Goal: Task Accomplishment & Management: Manage account settings

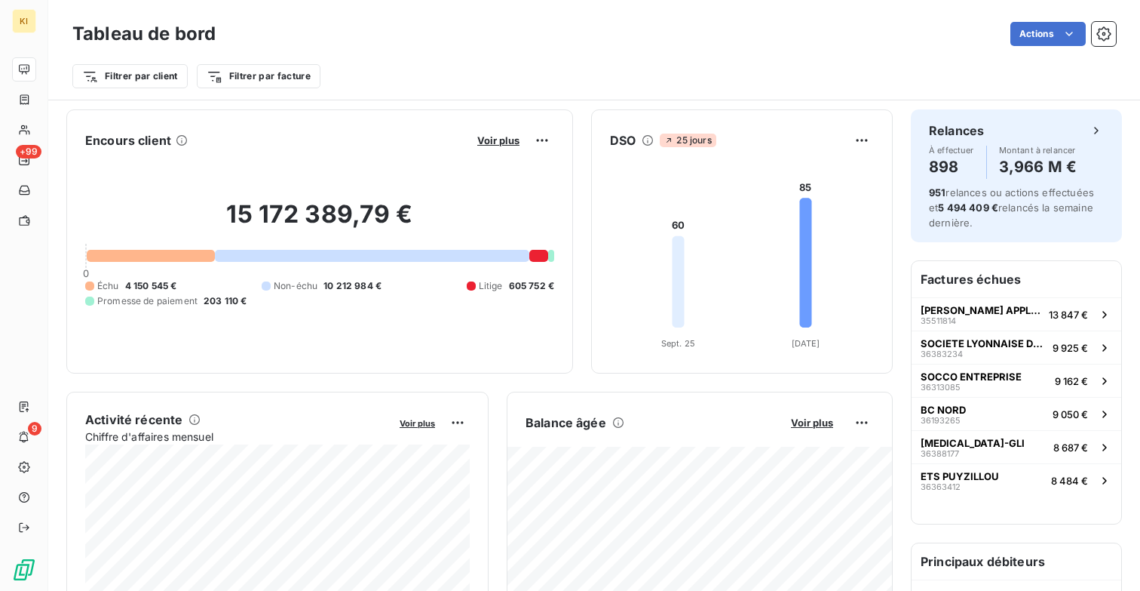
scroll to position [26, 0]
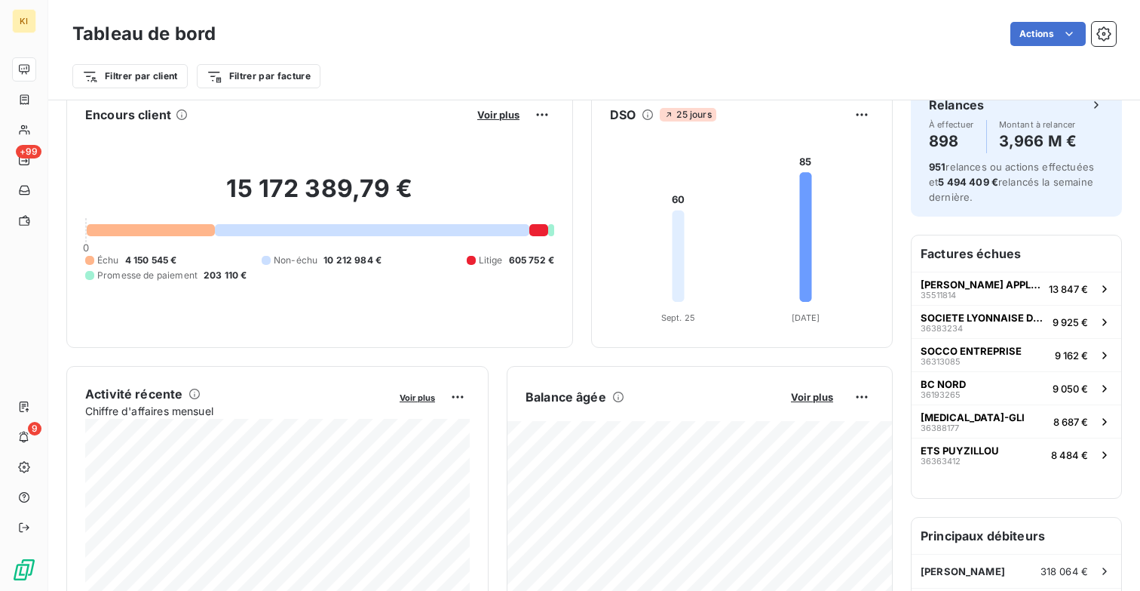
click at [577, 233] on div "Encours client Voir plus 15 172 389,79 € 0 Échu 4 150 545 € Non-échu 10 212 984…" at bounding box center [479, 216] width 827 height 264
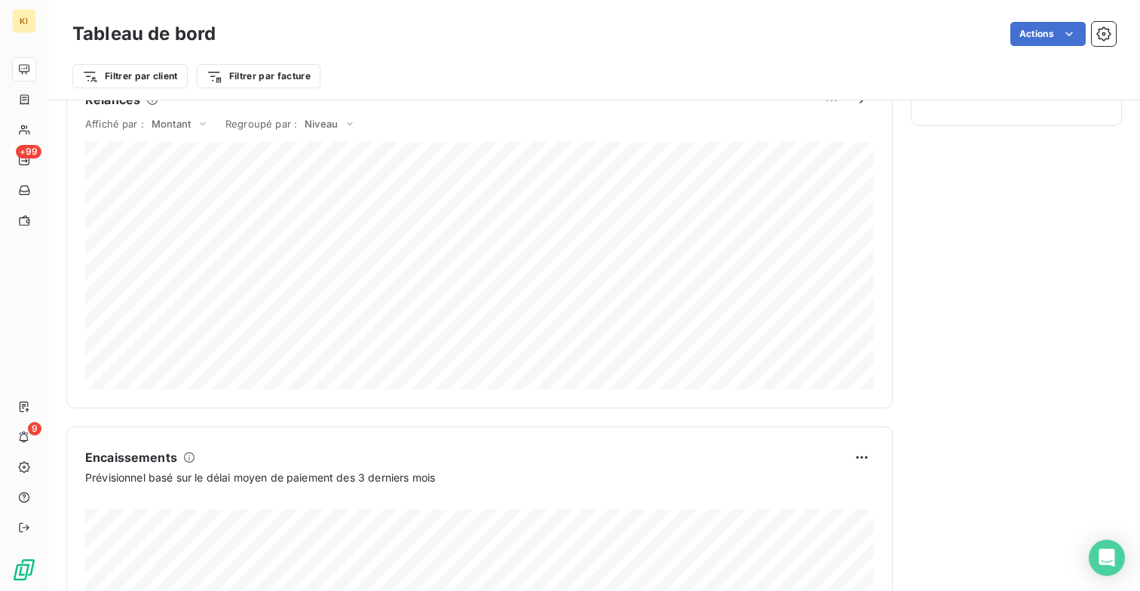
scroll to position [879, 0]
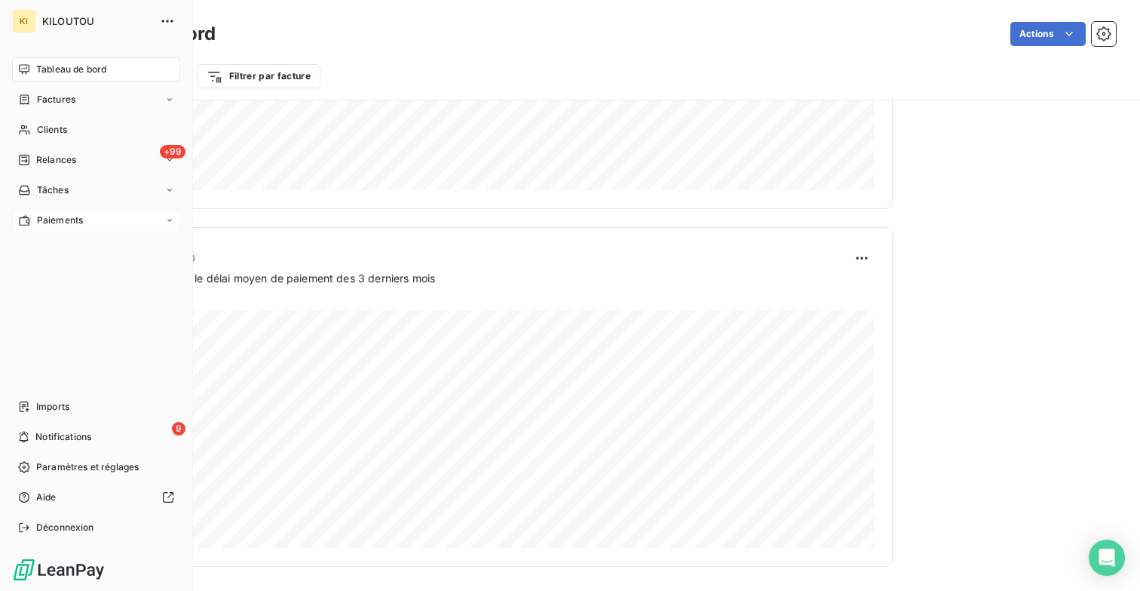
click at [108, 213] on div "Paiements" at bounding box center [96, 220] width 168 height 24
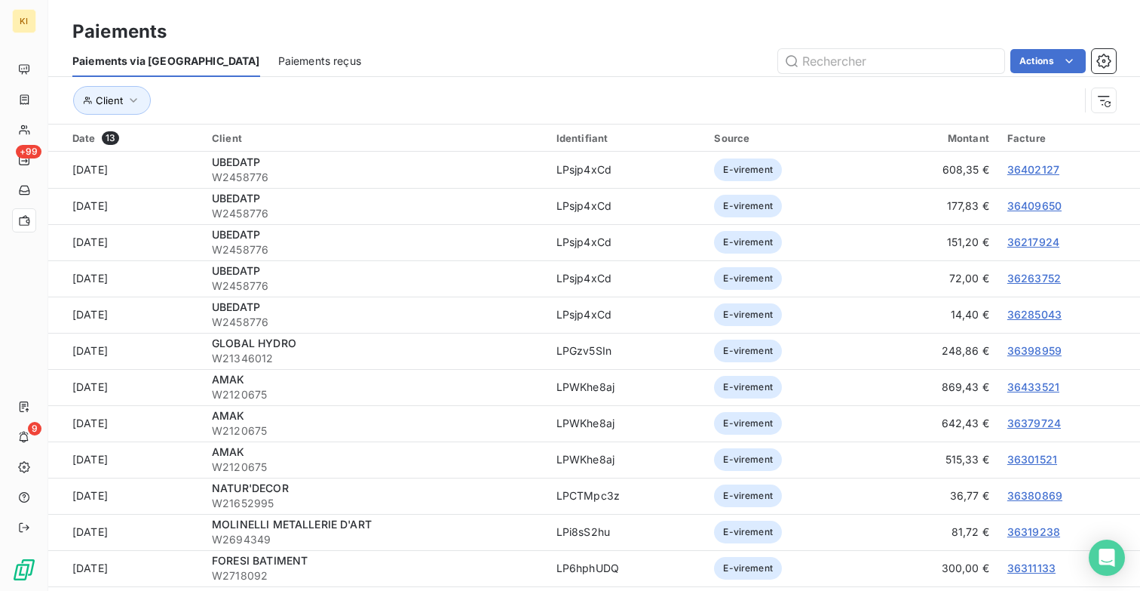
click at [347, 91] on div "Client" at bounding box center [575, 100] width 1007 height 29
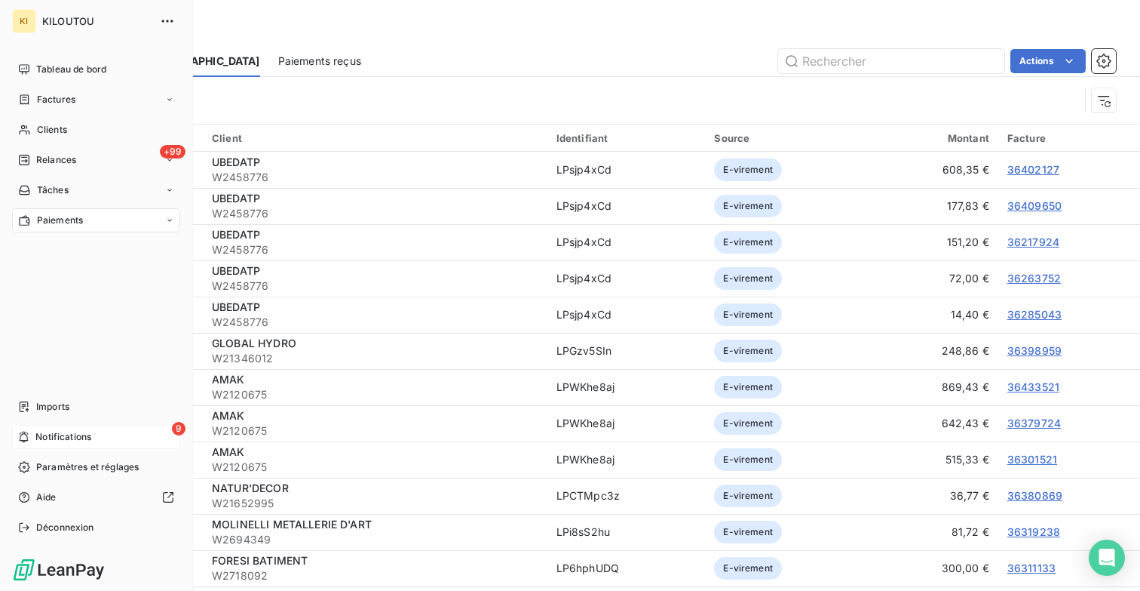
click at [95, 425] on div "9 Notifications" at bounding box center [96, 437] width 168 height 24
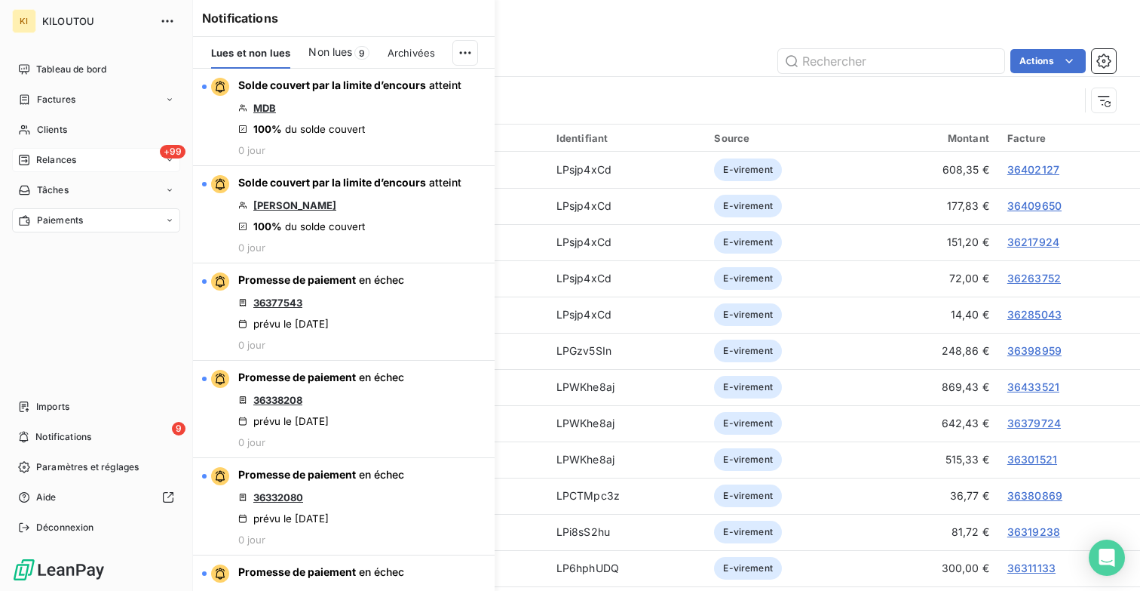
click at [90, 159] on div "+99 Relances" at bounding box center [96, 160] width 168 height 24
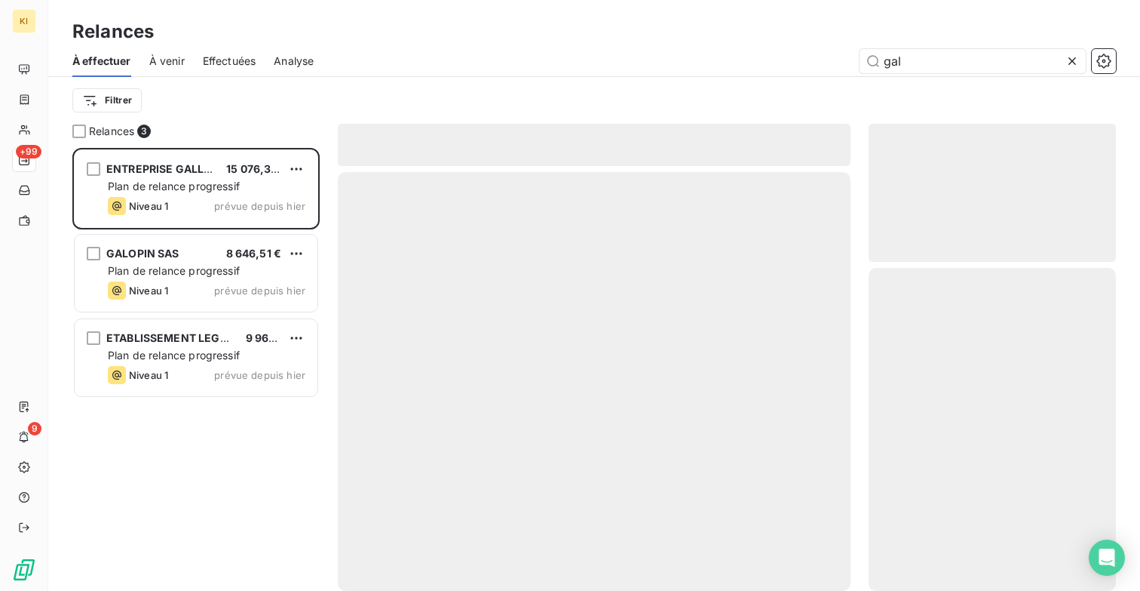
scroll to position [443, 247]
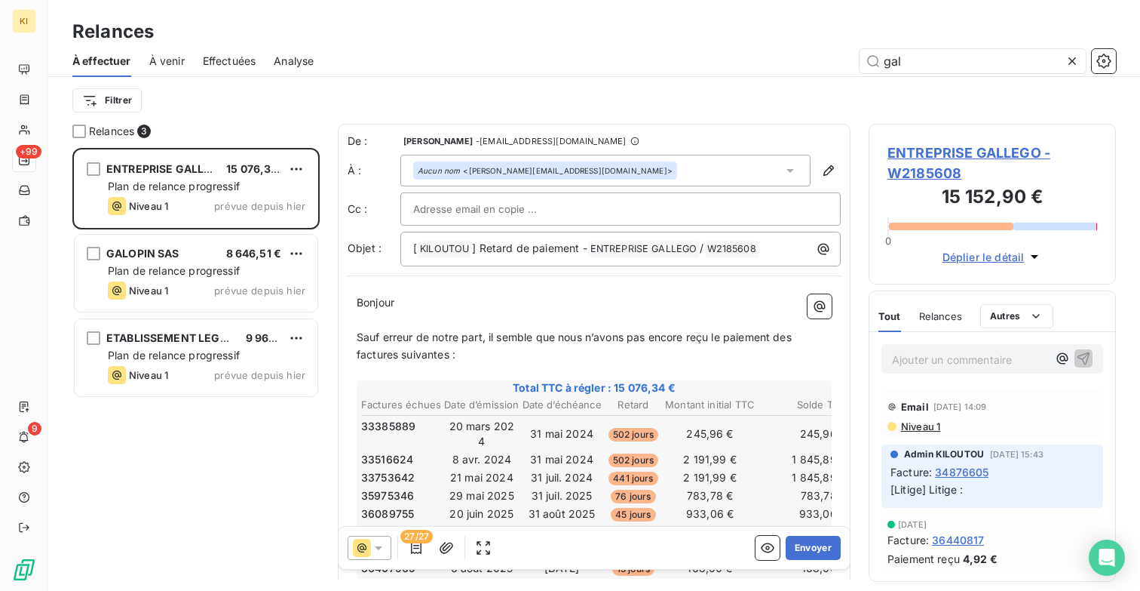
click at [159, 57] on span "À venir" at bounding box center [166, 61] width 35 height 15
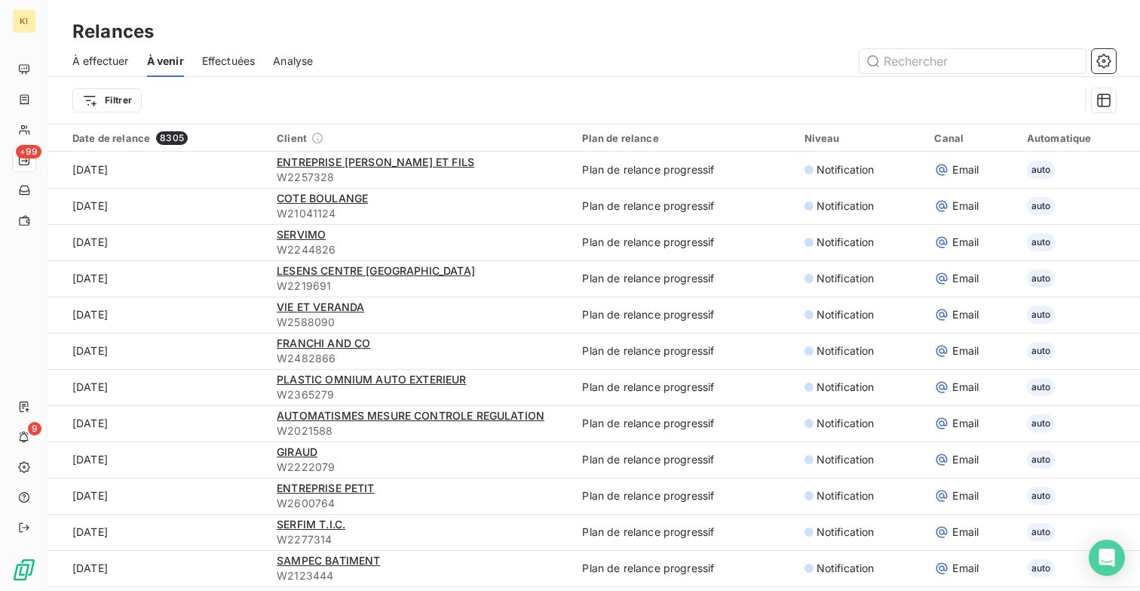
click at [112, 68] on div "À effectuer" at bounding box center [100, 61] width 57 height 32
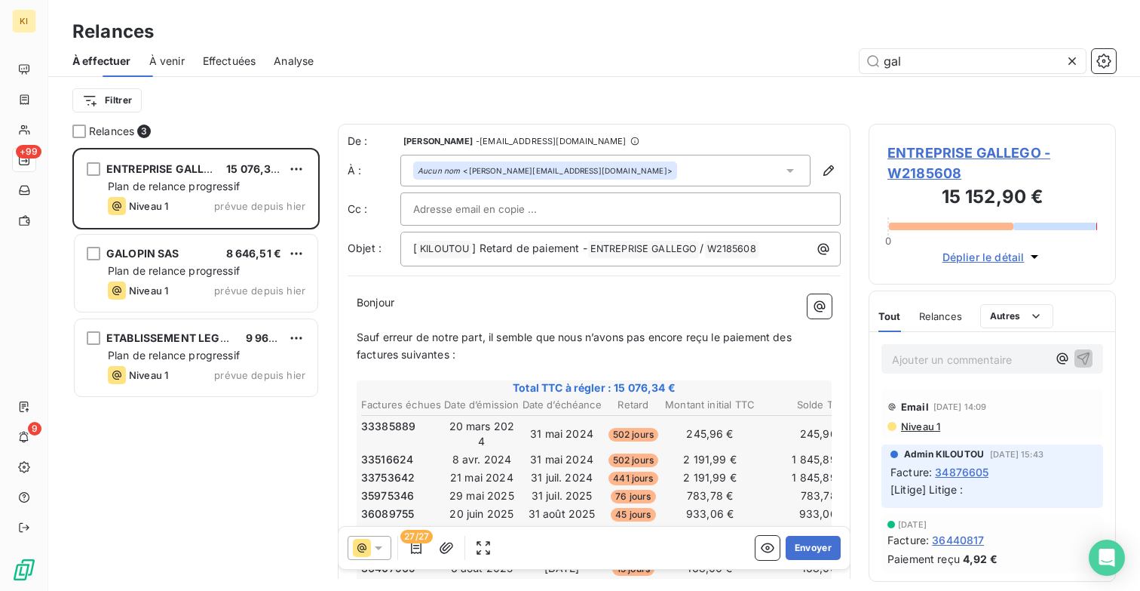
scroll to position [443, 247]
click at [233, 69] on div "Effectuées" at bounding box center [230, 61] width 54 height 32
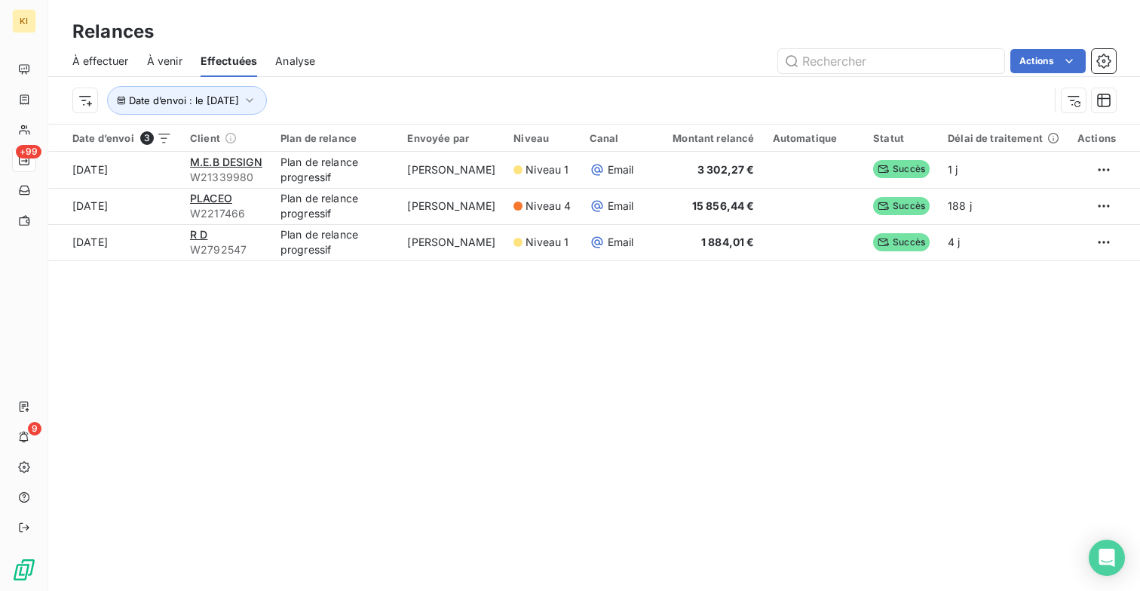
click at [168, 63] on span "À venir" at bounding box center [164, 61] width 35 height 15
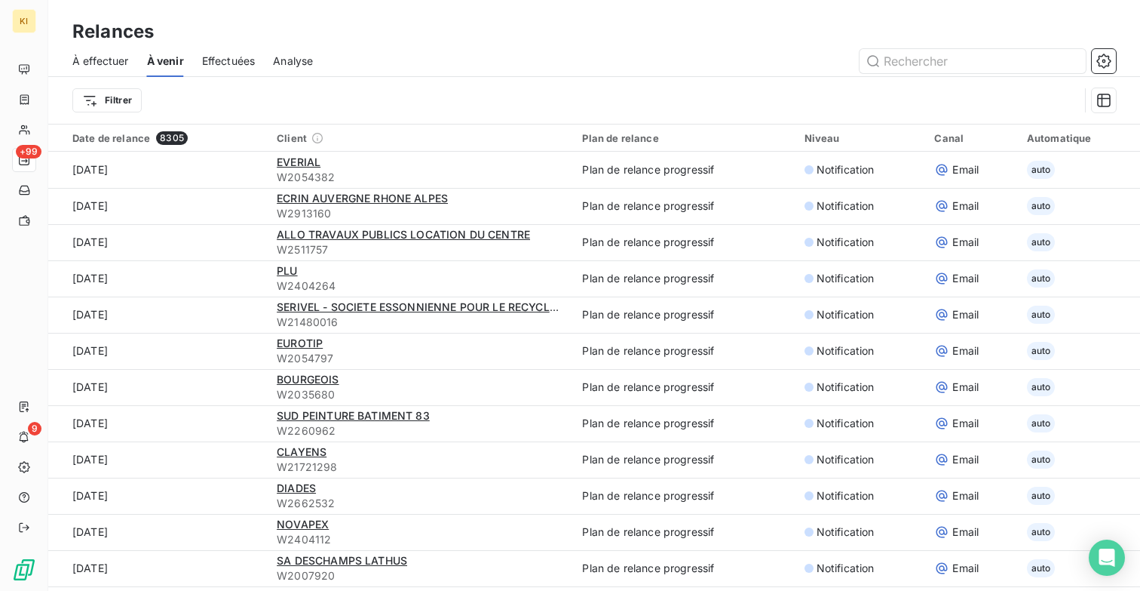
click at [106, 63] on span "À effectuer" at bounding box center [100, 61] width 57 height 15
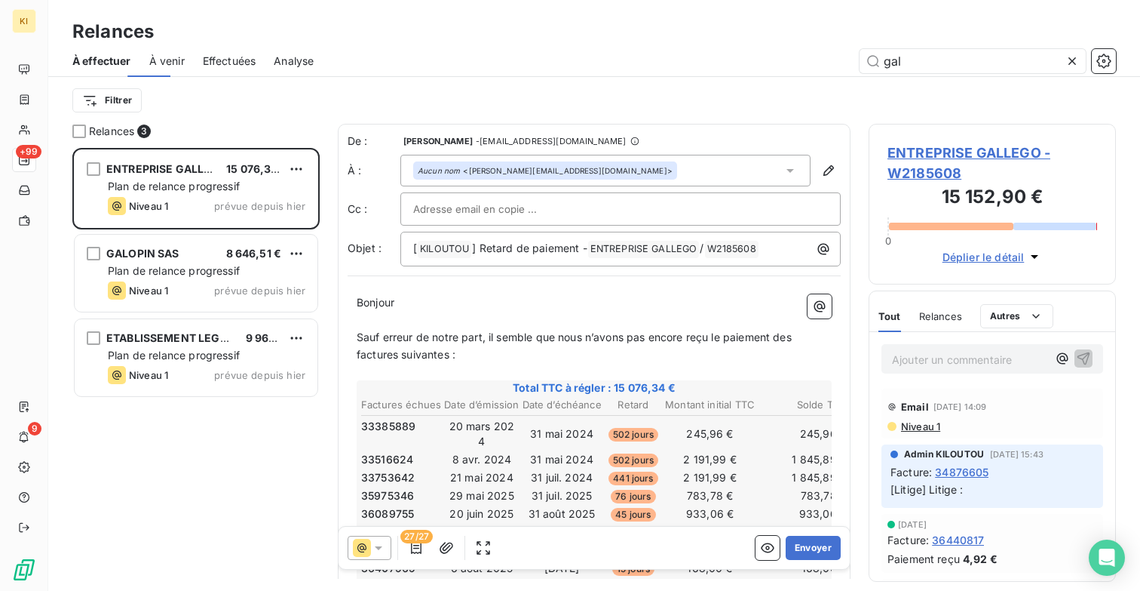
scroll to position [443, 247]
click at [228, 60] on span "Effectuées" at bounding box center [230, 61] width 54 height 15
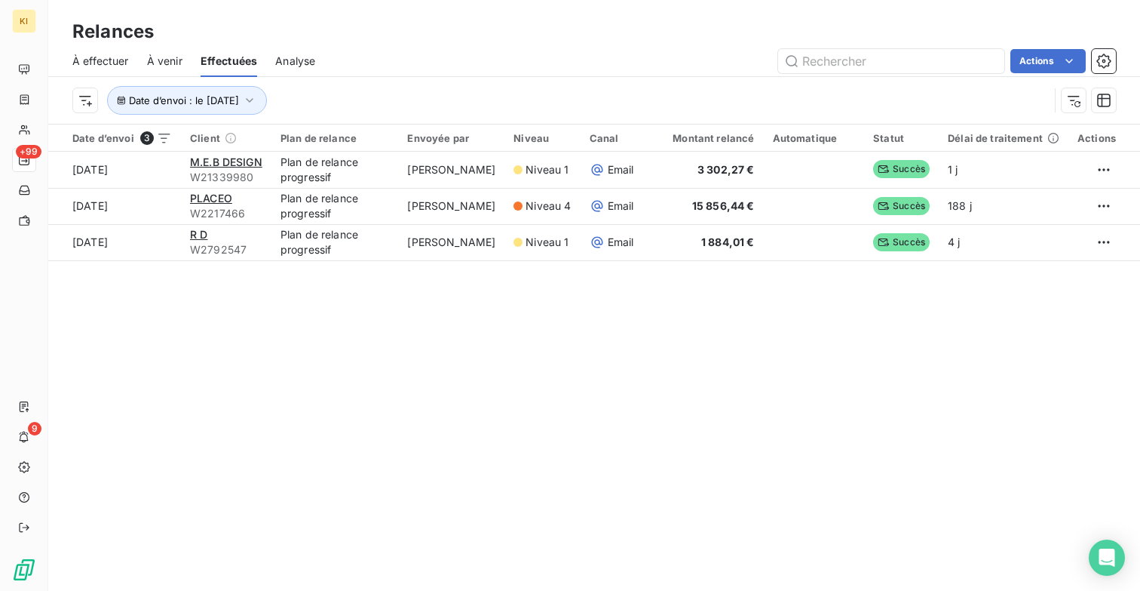
click at [164, 55] on span "À venir" at bounding box center [164, 61] width 35 height 15
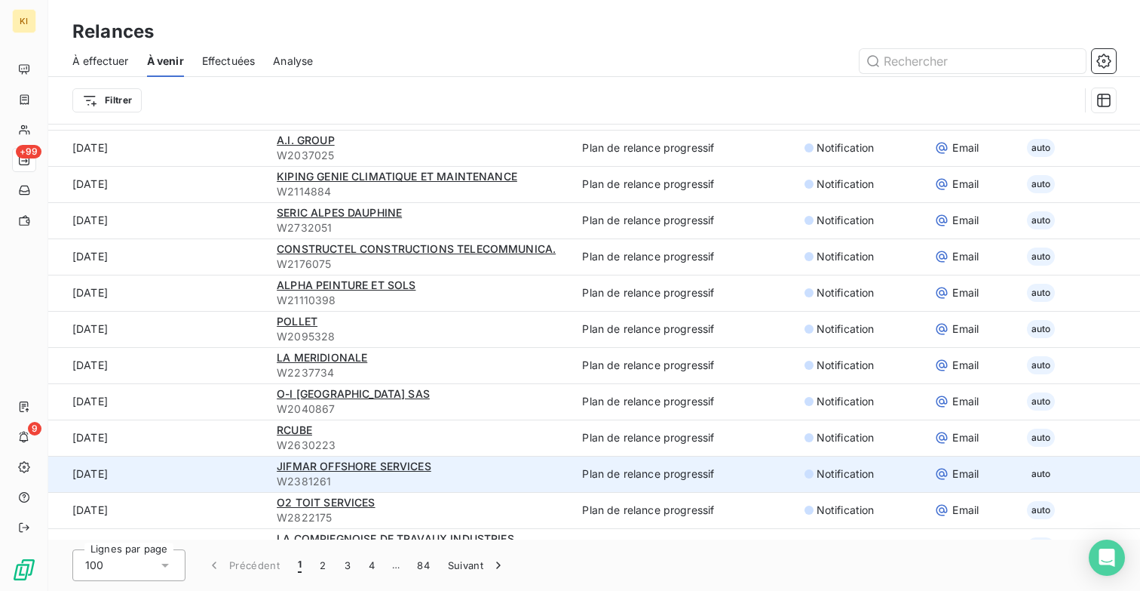
scroll to position [3181, 0]
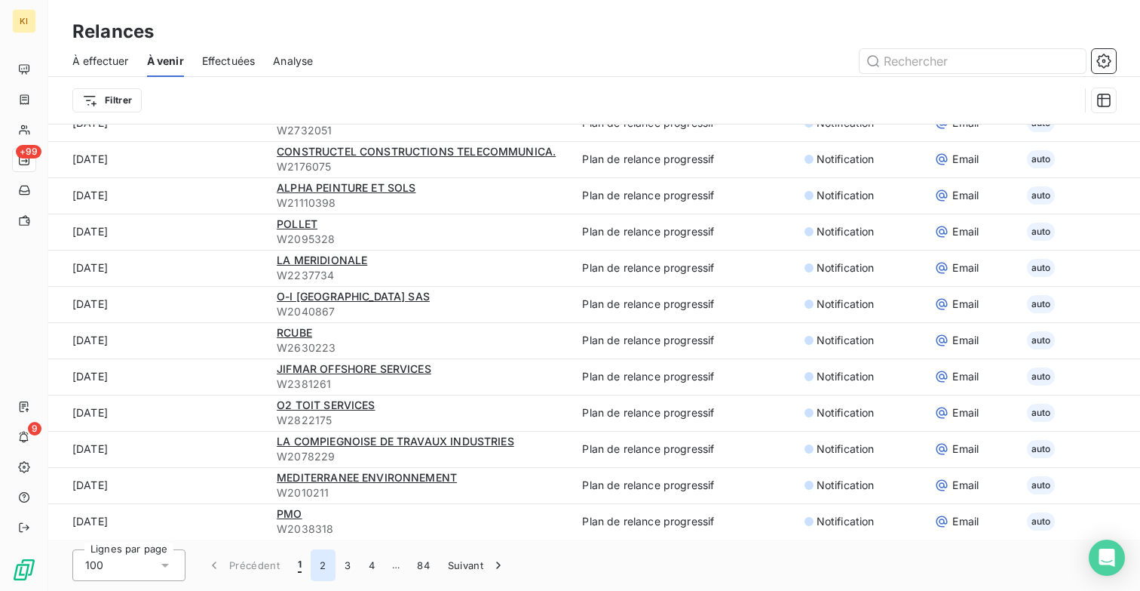
click at [311, 565] on button "2" at bounding box center [323, 565] width 24 height 32
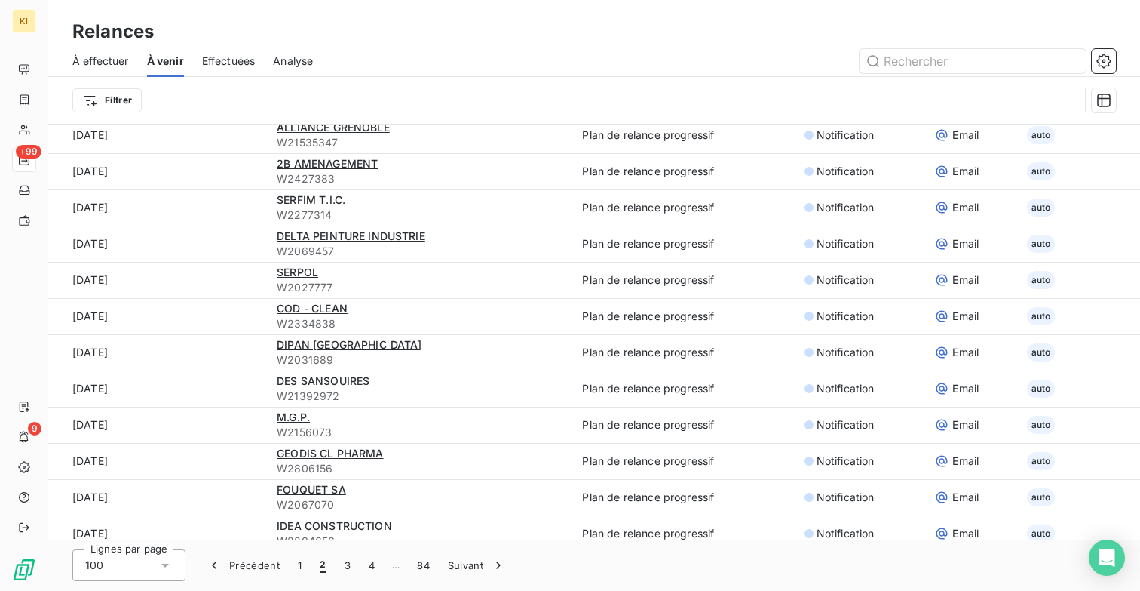
scroll to position [0, 0]
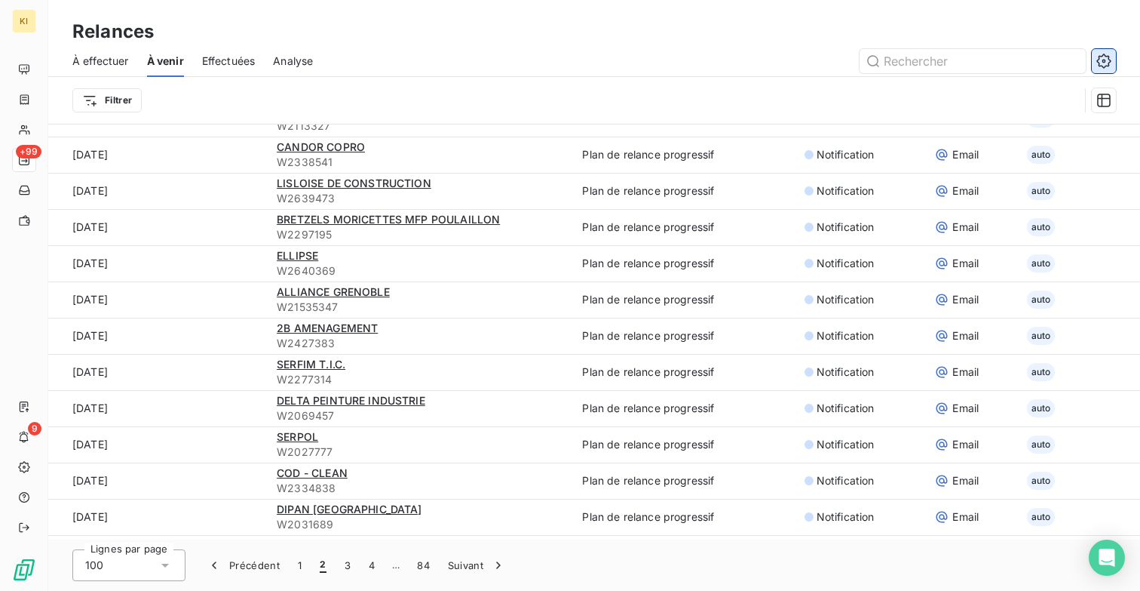
click at [1114, 65] on button "button" at bounding box center [1104, 61] width 24 height 24
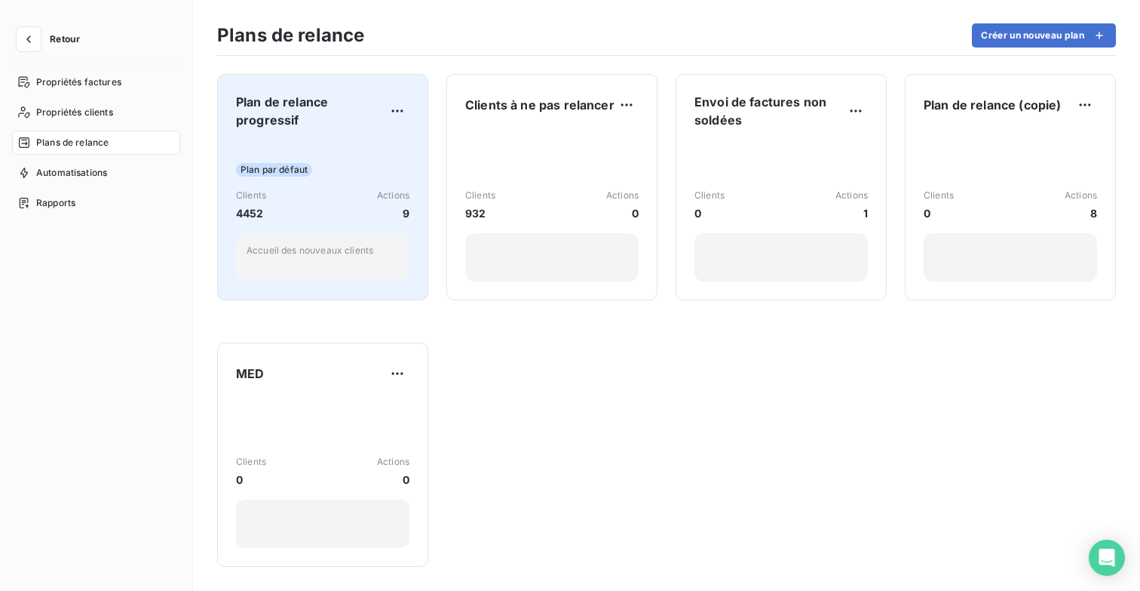
click at [376, 158] on div "Plan par défaut Clients 4452 Actions 9 Accueil des nouveaux clients" at bounding box center [322, 211] width 173 height 140
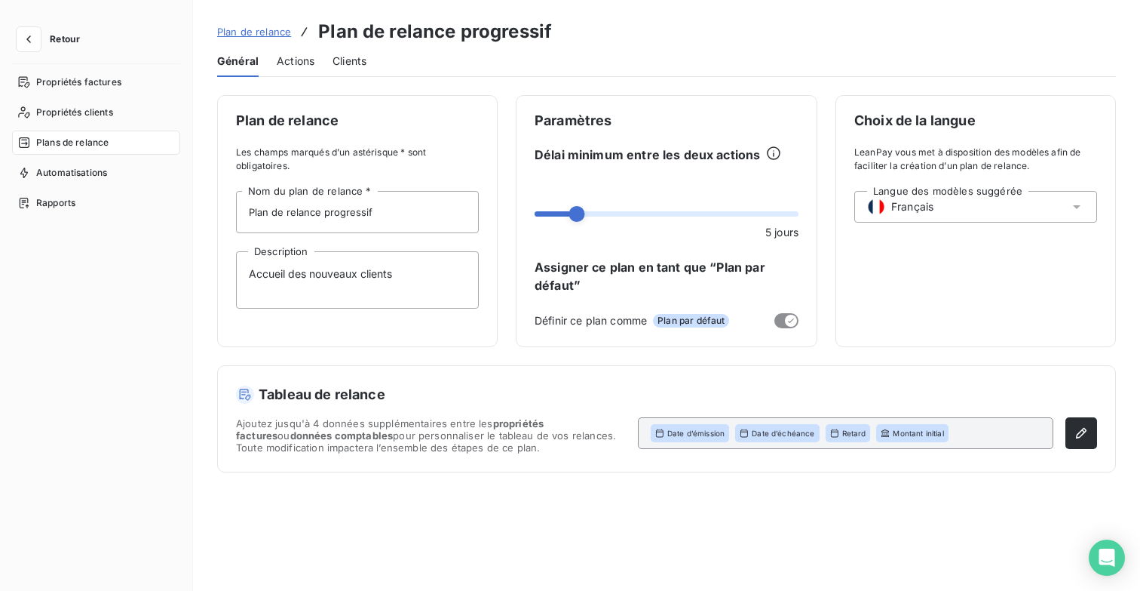
click at [306, 63] on span "Actions" at bounding box center [296, 61] width 38 height 15
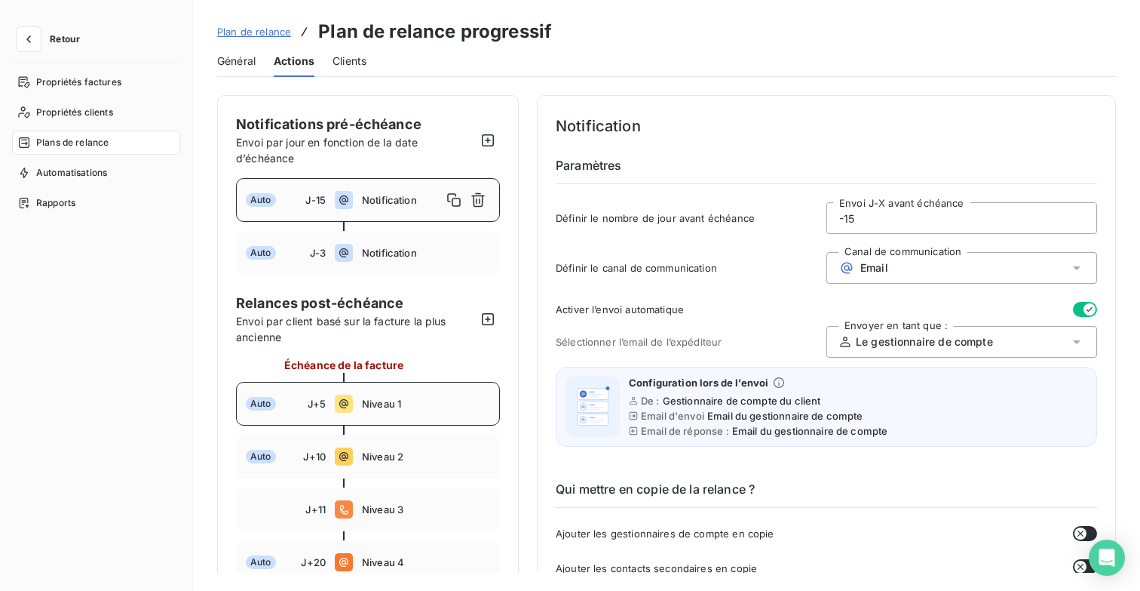
scroll to position [51, 0]
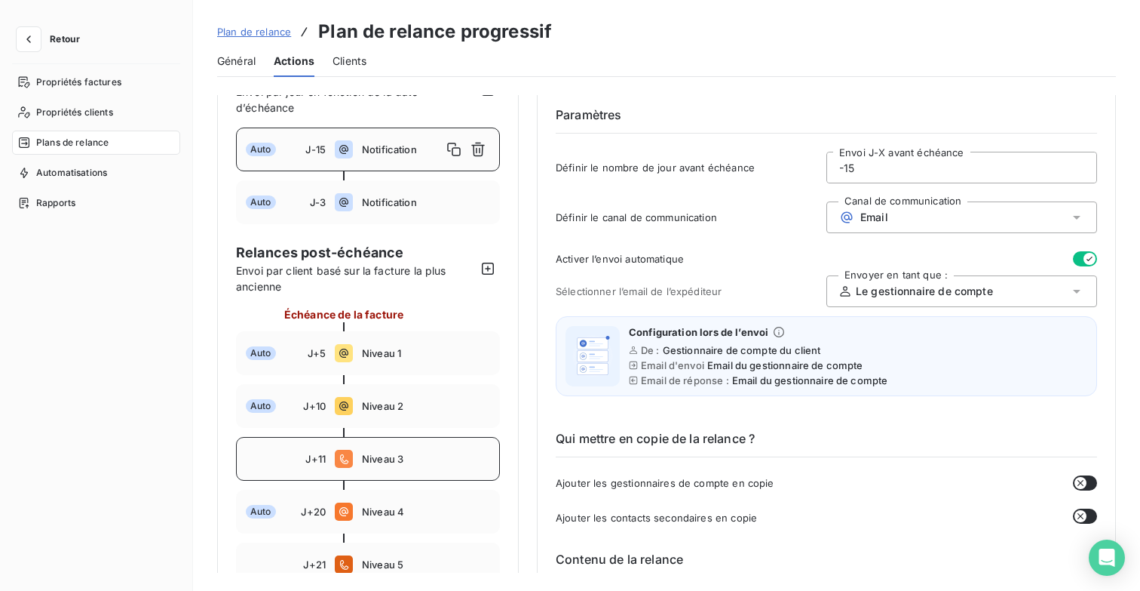
click at [431, 456] on span "Niveau 3" at bounding box center [426, 459] width 128 height 12
type input "11"
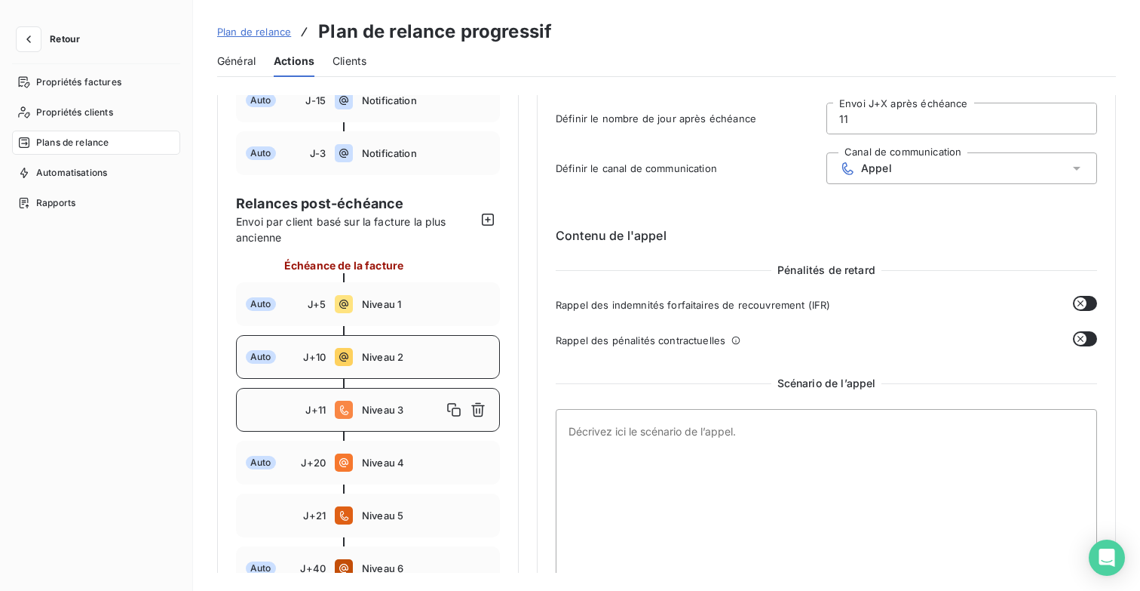
scroll to position [0, 0]
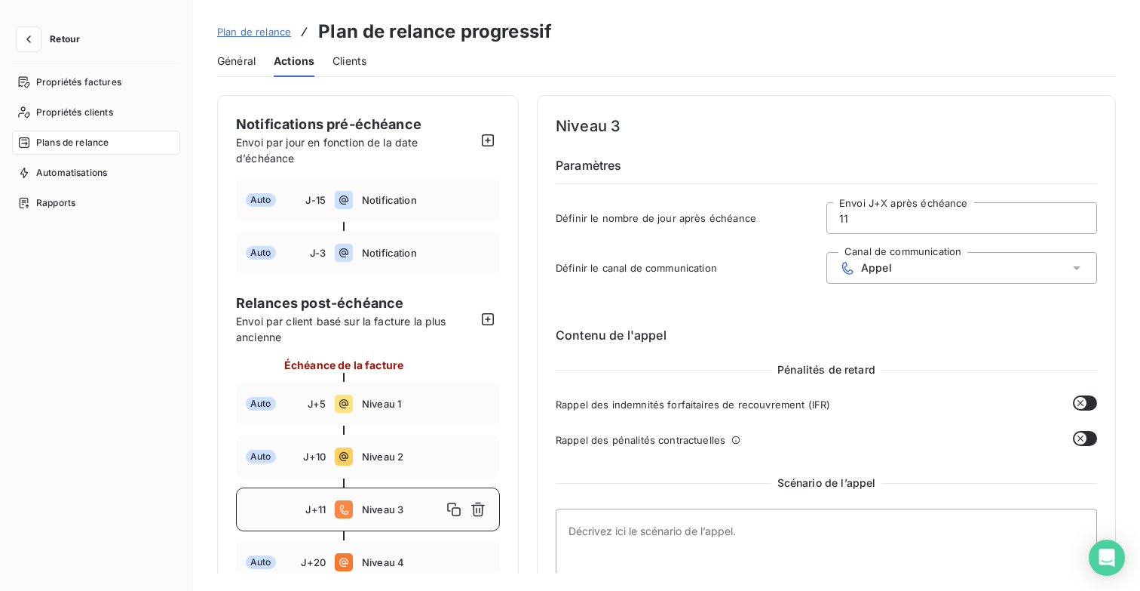
click at [243, 63] on span "Général" at bounding box center [236, 61] width 38 height 15
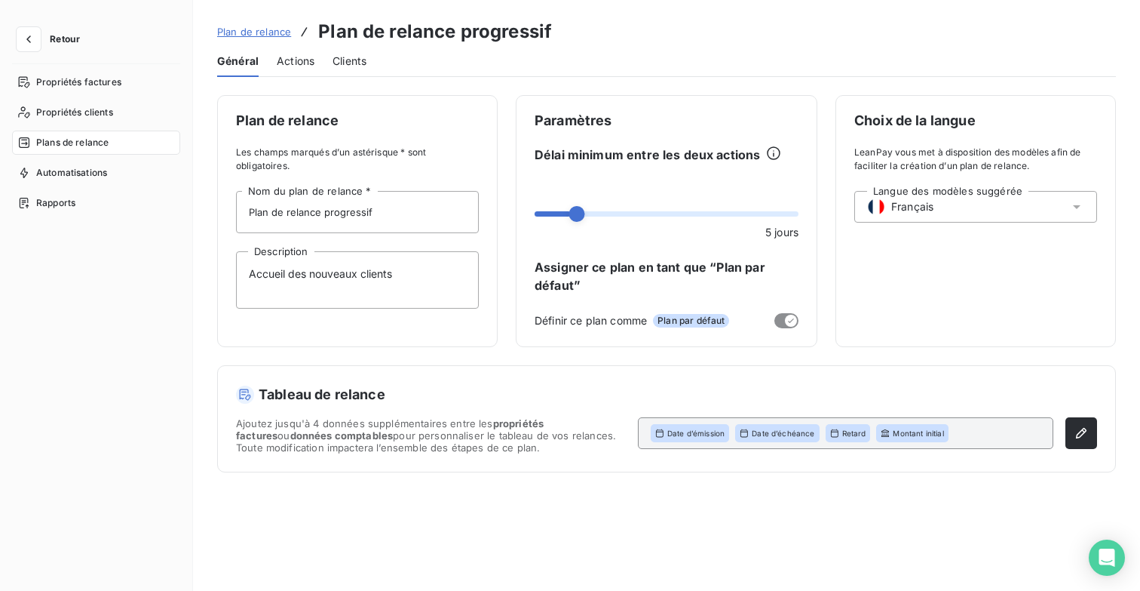
click at [302, 63] on span "Actions" at bounding box center [296, 61] width 38 height 15
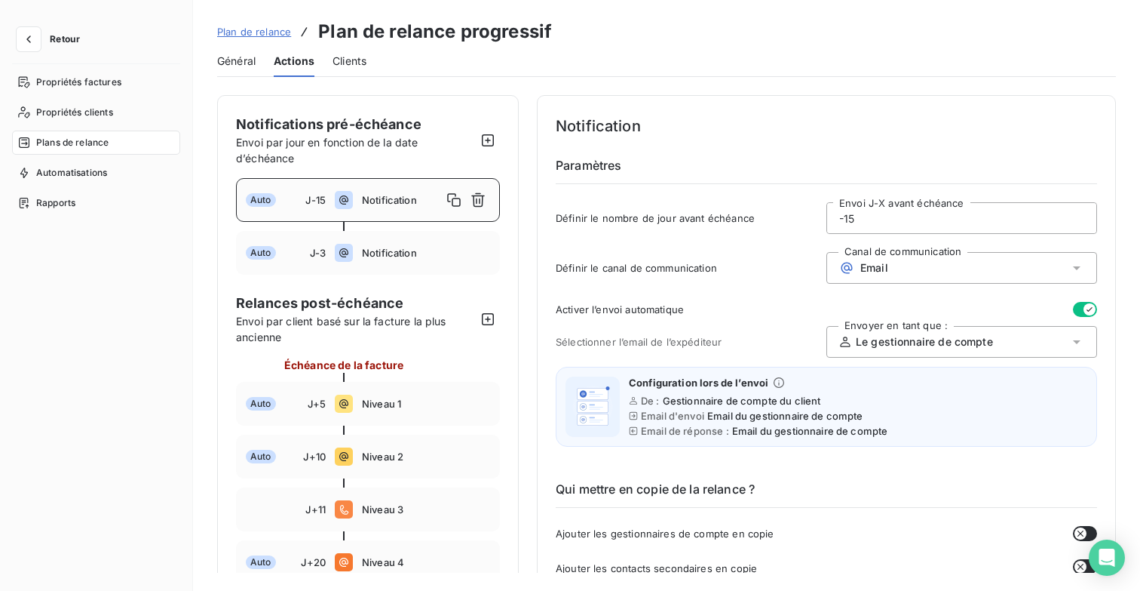
click at [243, 63] on span "Général" at bounding box center [236, 61] width 38 height 15
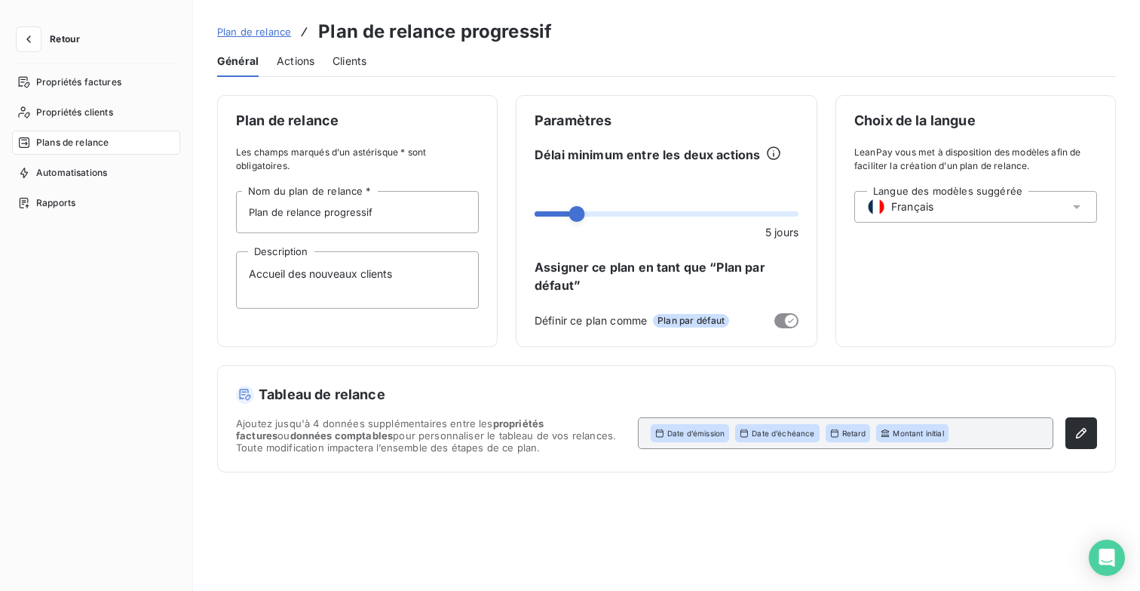
click at [298, 65] on span "Actions" at bounding box center [296, 61] width 38 height 15
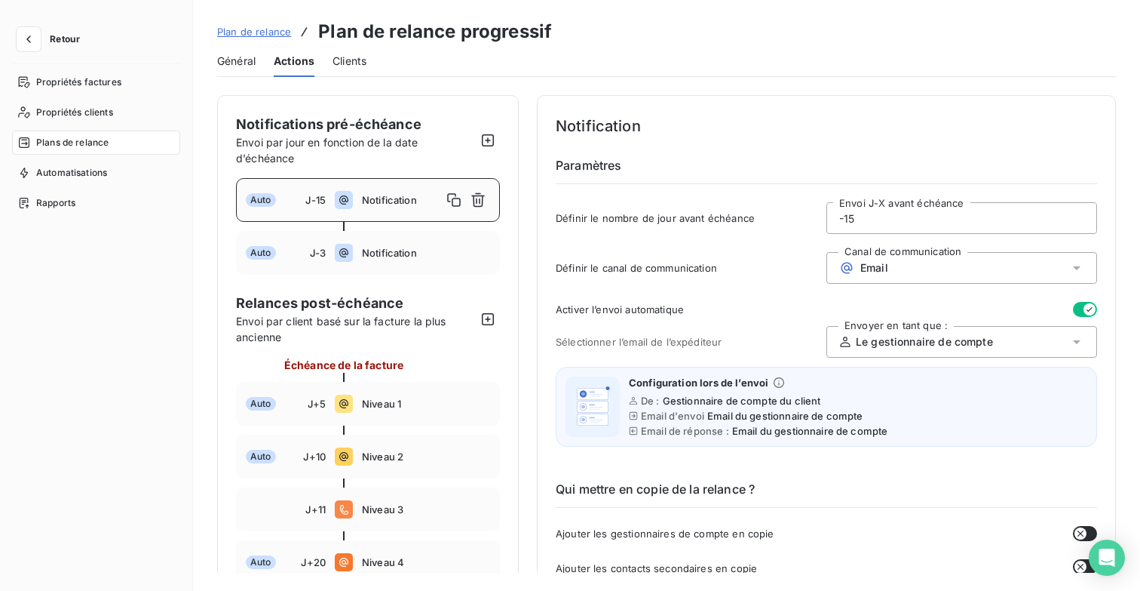
click at [246, 62] on span "Général" at bounding box center [236, 61] width 38 height 15
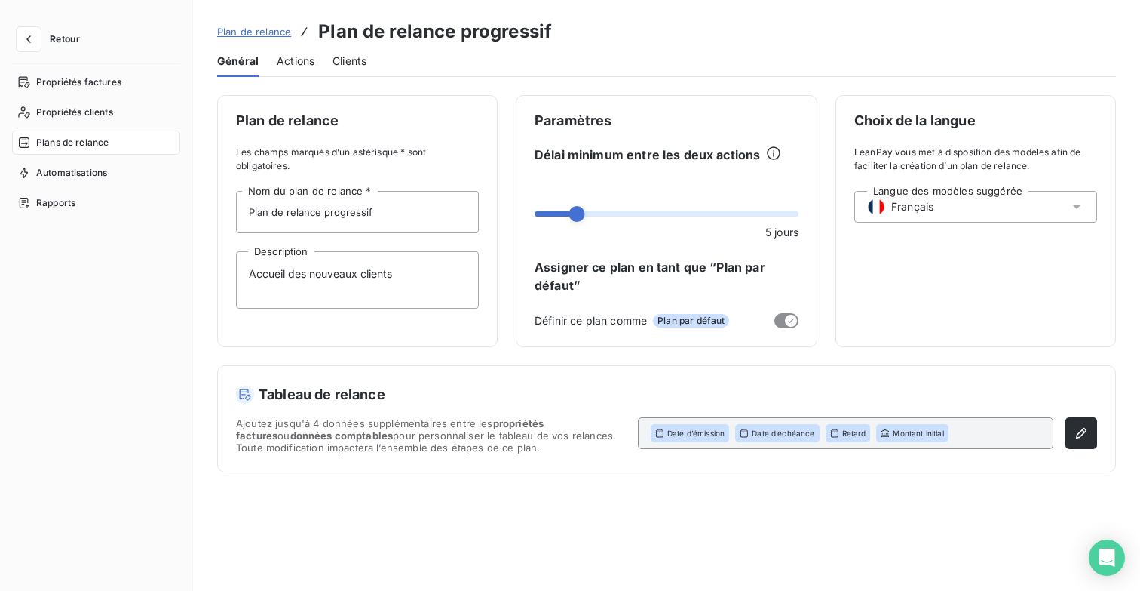
click at [892, 301] on div "Choix de la langue LeanPay vous met à disposition des modèles afin de faciliter…" at bounding box center [976, 221] width 281 height 252
click at [307, 60] on span "Actions" at bounding box center [296, 61] width 38 height 15
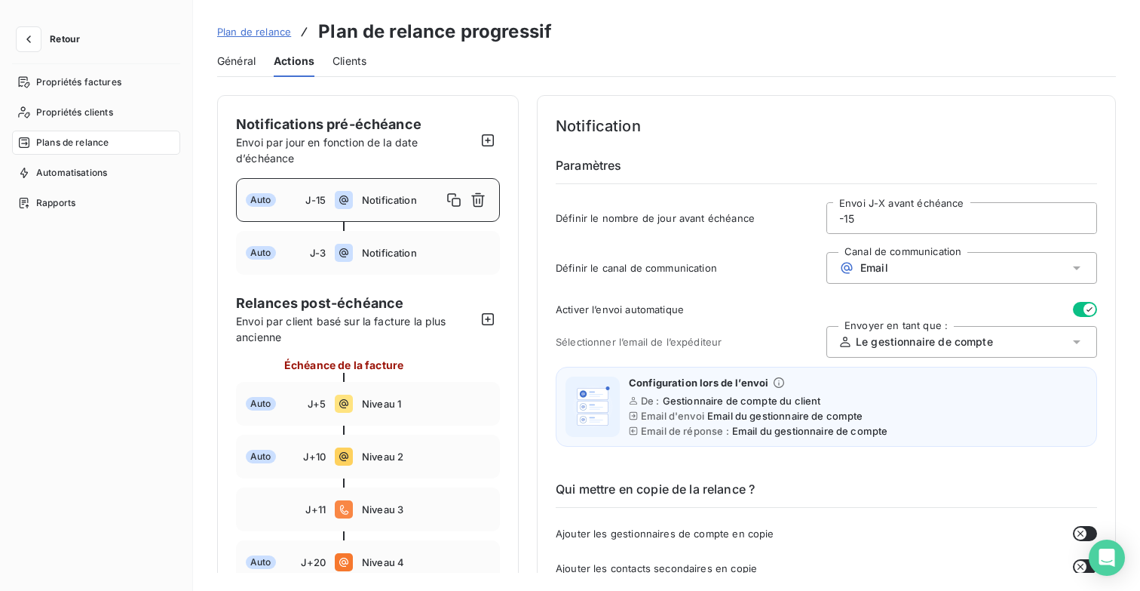
click at [235, 56] on span "Général" at bounding box center [236, 61] width 38 height 15
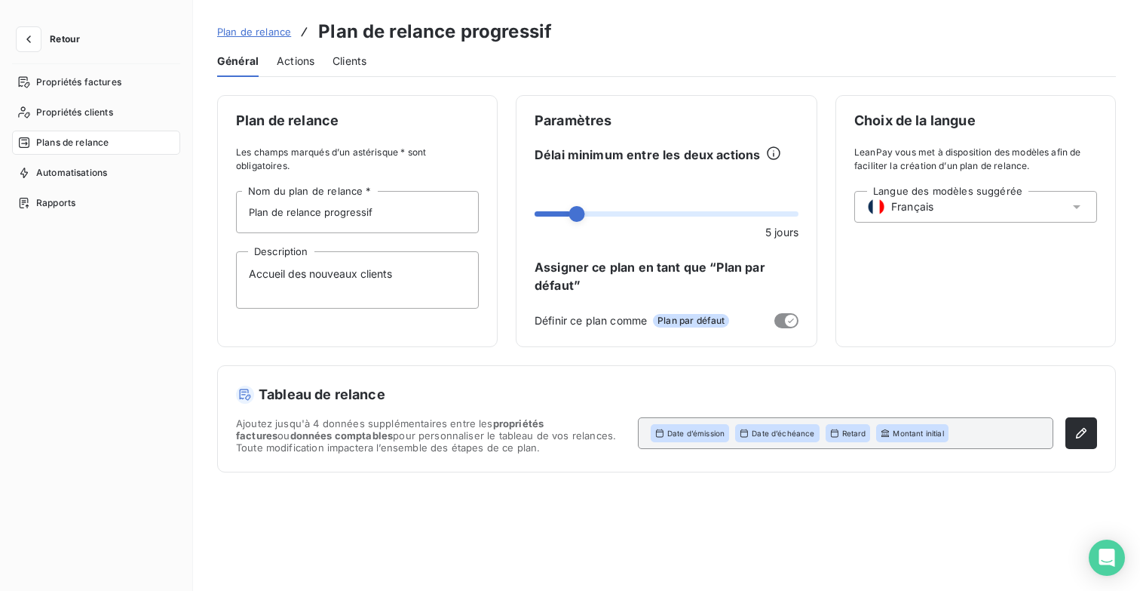
click at [309, 68] on span "Actions" at bounding box center [296, 61] width 38 height 15
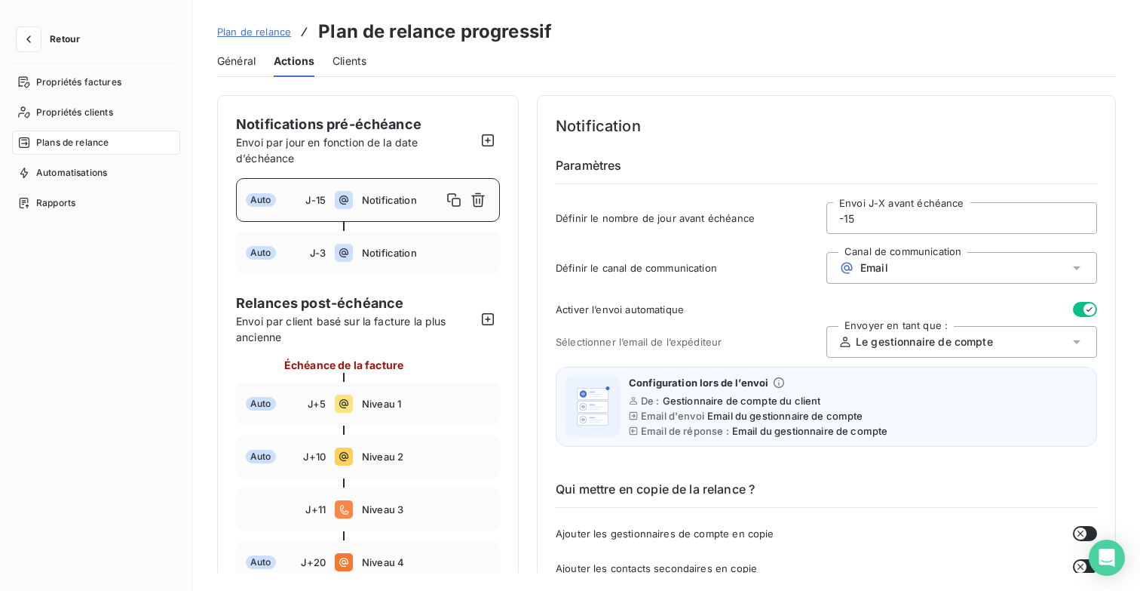
click at [240, 69] on div "Général" at bounding box center [236, 61] width 38 height 32
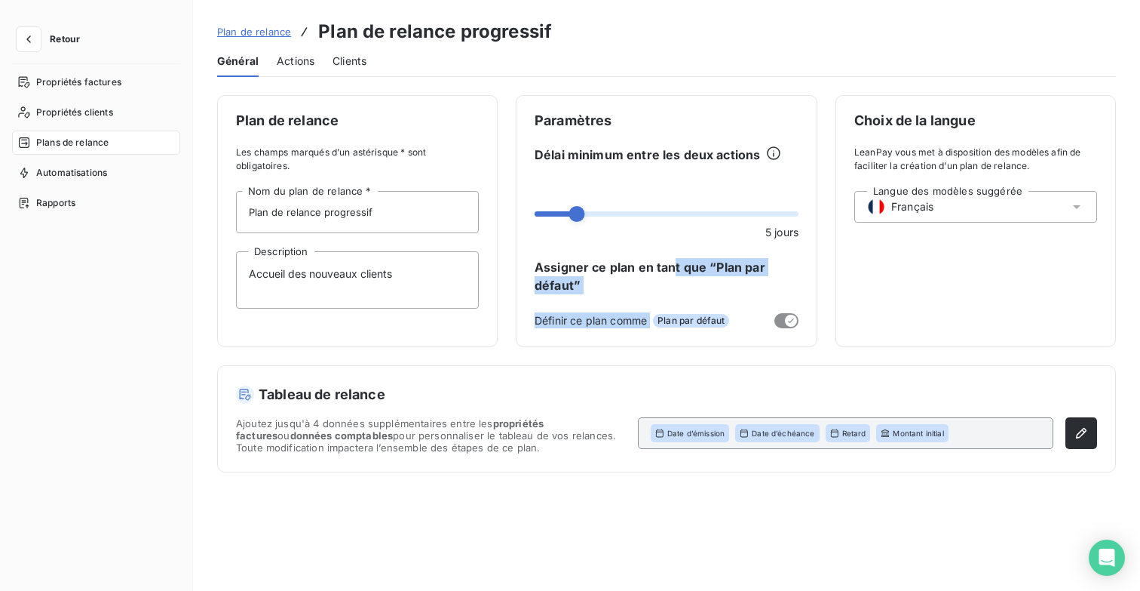
drag, startPoint x: 676, startPoint y: 265, endPoint x: 676, endPoint y: 311, distance: 46.0
click at [676, 310] on div "Paramètres Délai minimum entre les deux actions 5 jours Assigner ce plan en tan…" at bounding box center [667, 221] width 302 height 252
click at [676, 311] on div "Paramètres Délai minimum entre les deux actions 5 jours Assigner ce plan en tan…" at bounding box center [667, 221] width 302 height 252
click at [641, 373] on div "Tableau de relance Ajoutez jusqu'à 4 données supplémentaires entre les propriét…" at bounding box center [666, 419] width 897 height 106
click at [274, 26] on span "Plan de relance" at bounding box center [254, 32] width 74 height 12
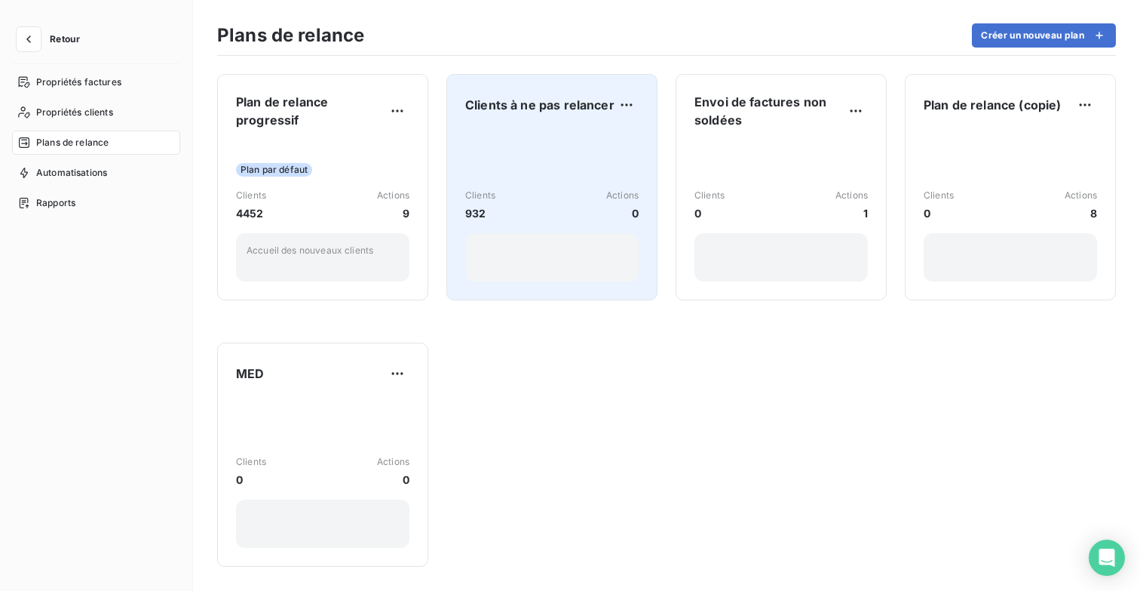
click at [527, 179] on div "Clients 932 Actions 0" at bounding box center [551, 205] width 173 height 152
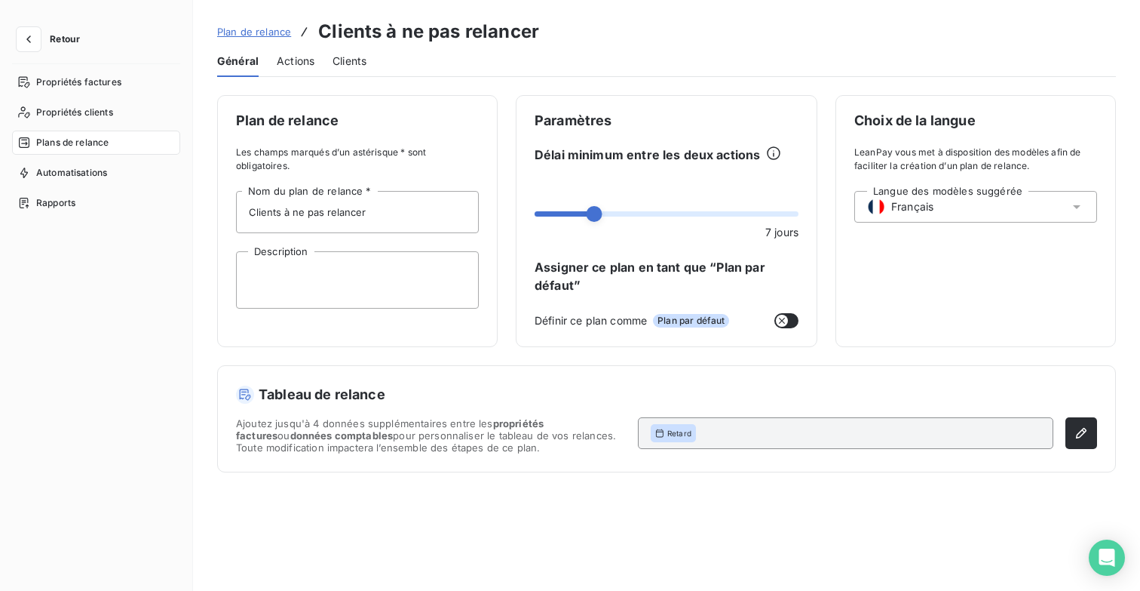
click at [236, 31] on span "Plan de relance" at bounding box center [254, 32] width 74 height 12
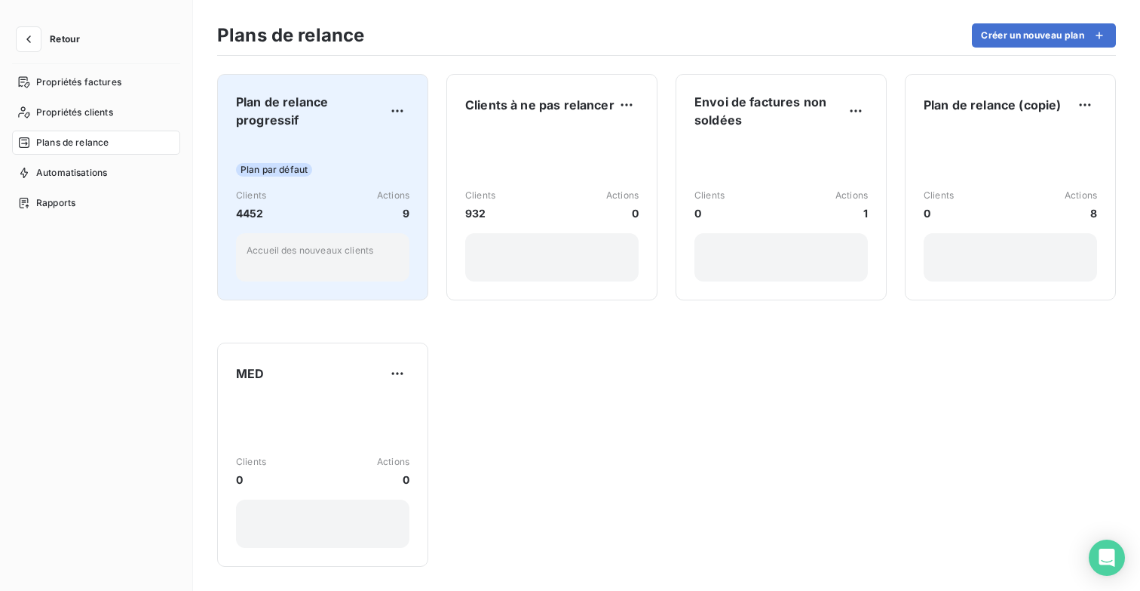
click at [284, 133] on div "Plan de relance progressif Plan par défaut Clients 4452 Actions 9 Accueil des n…" at bounding box center [322, 187] width 173 height 189
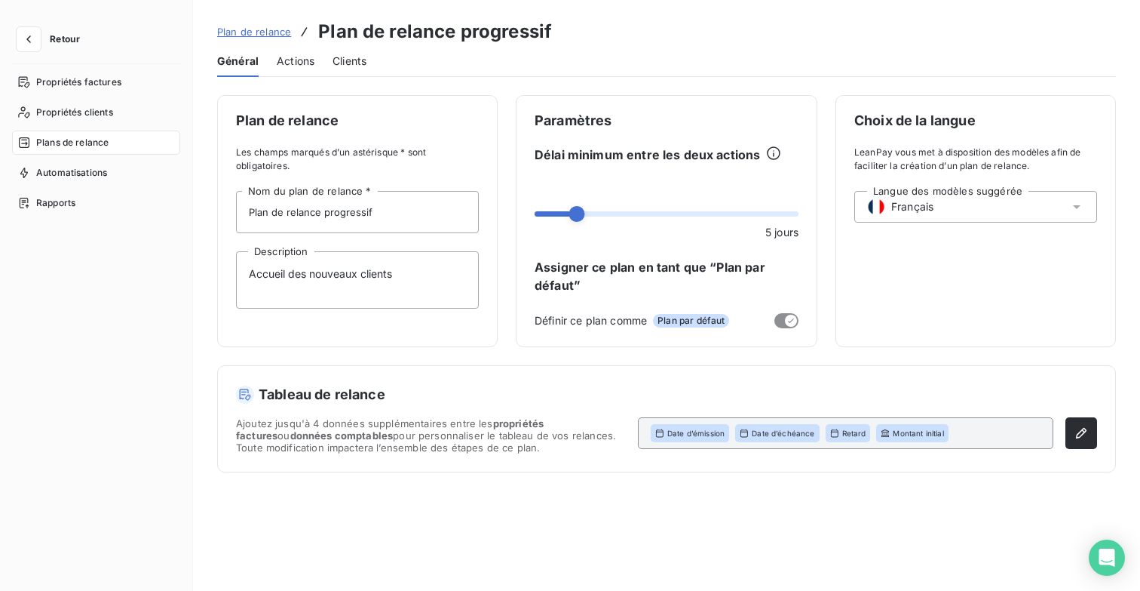
click at [237, 57] on span "Général" at bounding box center [237, 61] width 41 height 15
click at [247, 31] on span "Plan de relance" at bounding box center [254, 32] width 74 height 12
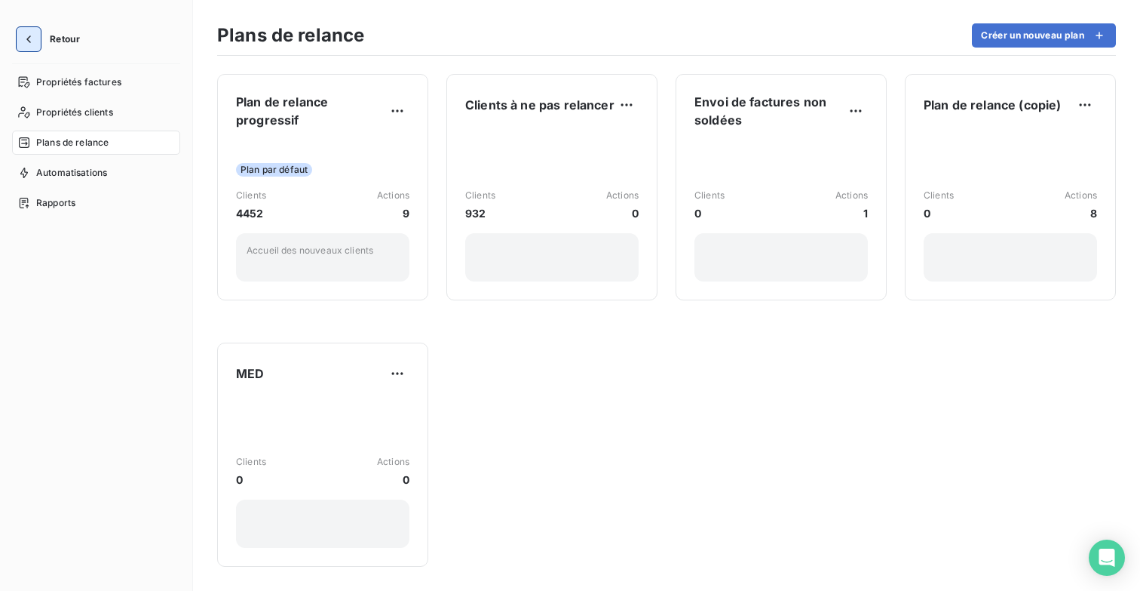
click at [22, 39] on icon "button" at bounding box center [28, 39] width 15 height 15
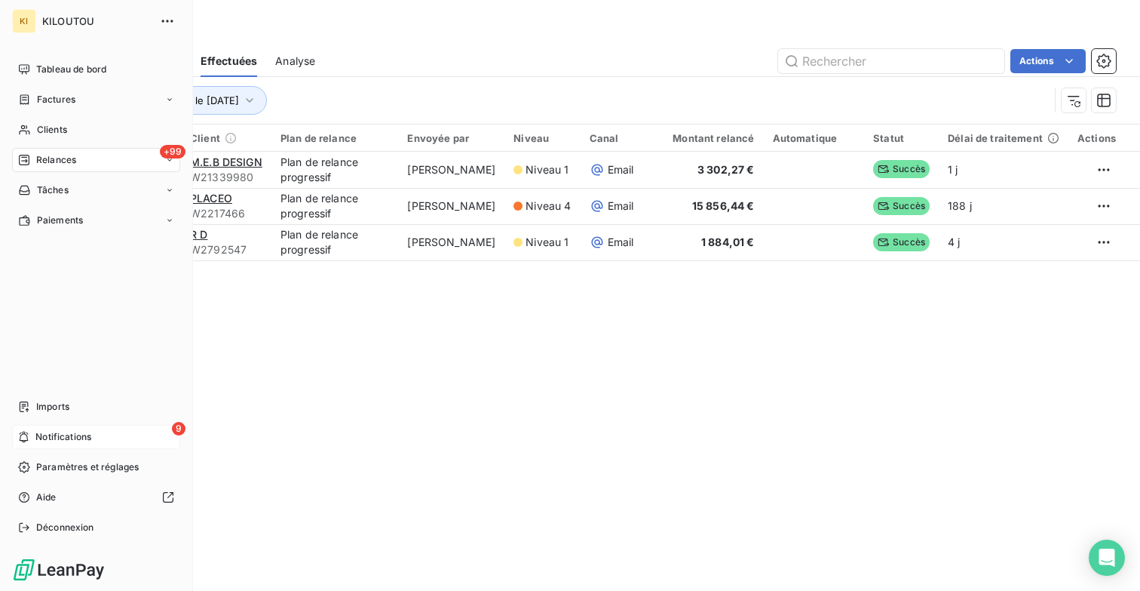
click at [81, 430] on span "Notifications" at bounding box center [63, 437] width 56 height 14
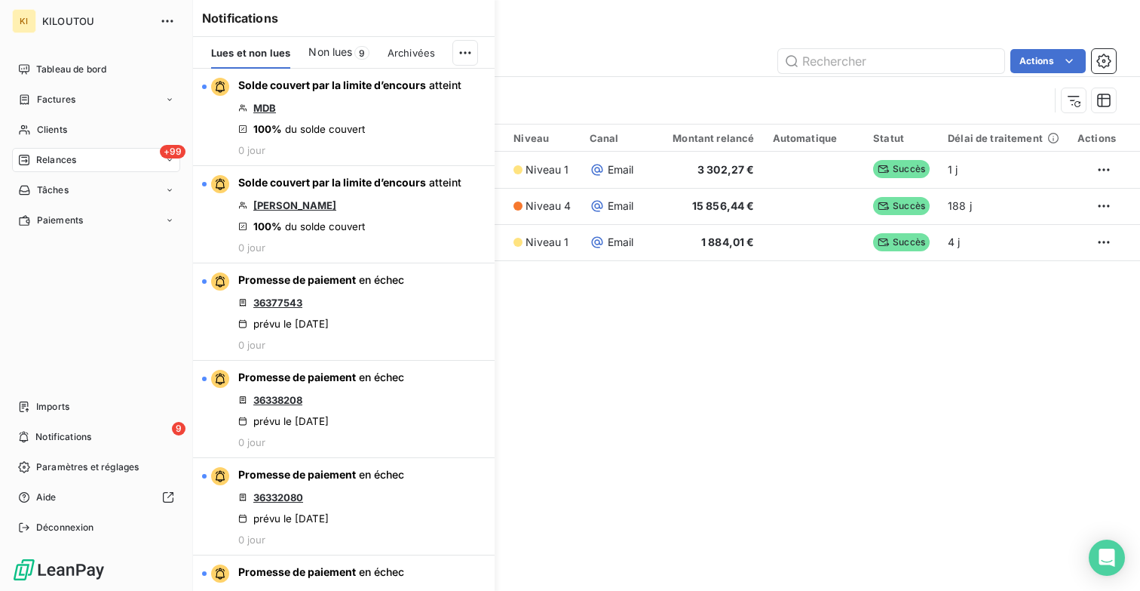
click at [59, 156] on span "Relances" at bounding box center [56, 160] width 40 height 14
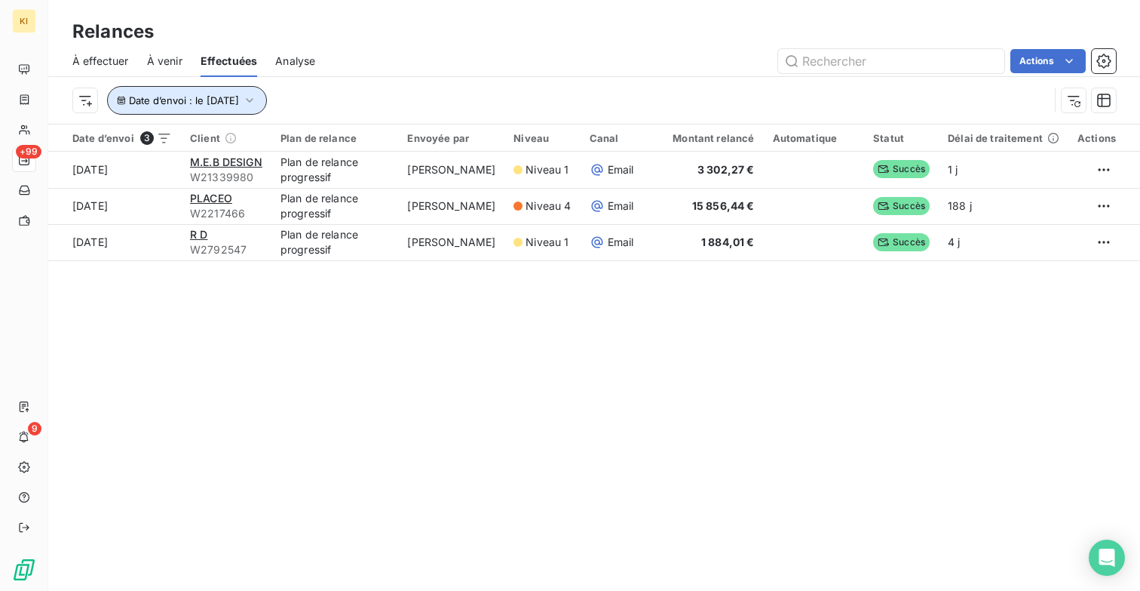
click at [257, 97] on icon "button" at bounding box center [249, 100] width 15 height 15
click at [511, 327] on div "Relances À effectuer À venir Effectuées Analyse Actions Date d’envoi : le [DATE…" at bounding box center [594, 295] width 1092 height 591
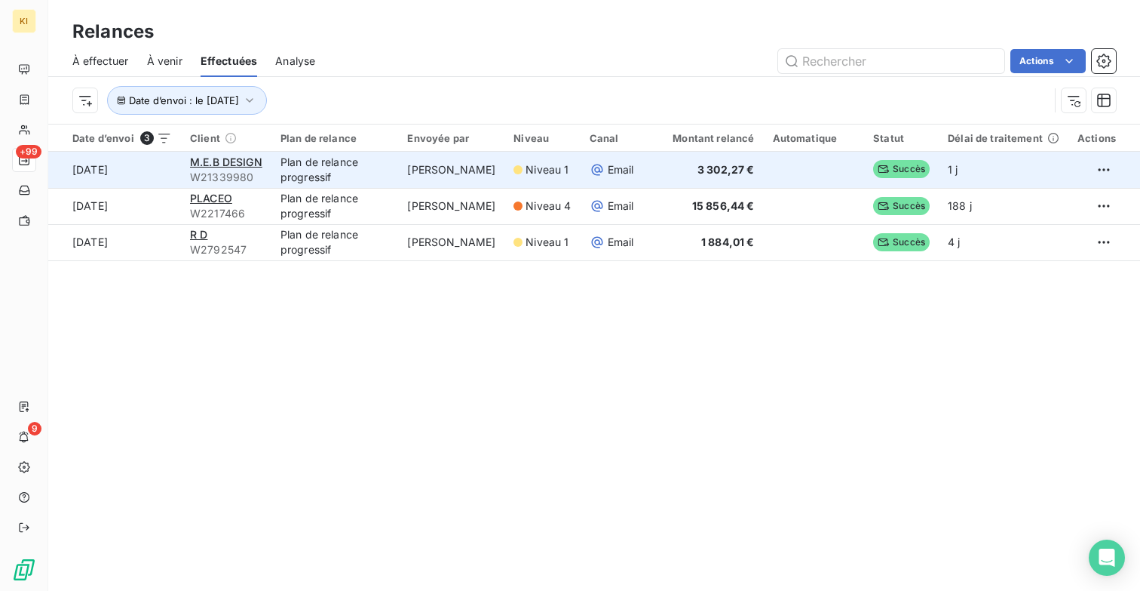
click at [535, 174] on span "Niveau 1" at bounding box center [547, 169] width 43 height 15
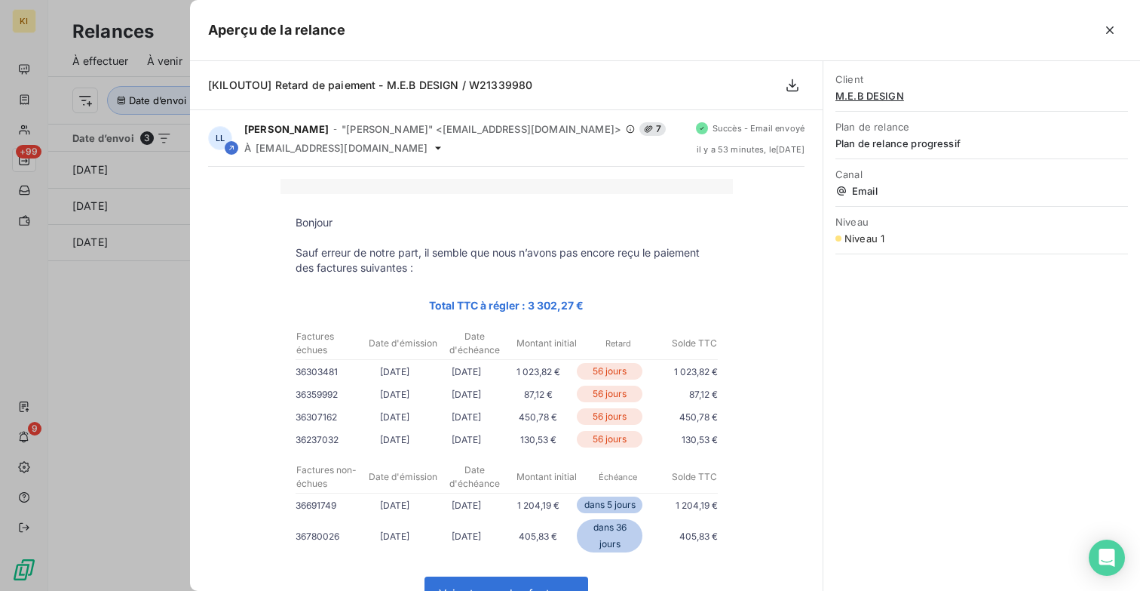
click at [131, 326] on div at bounding box center [570, 295] width 1140 height 591
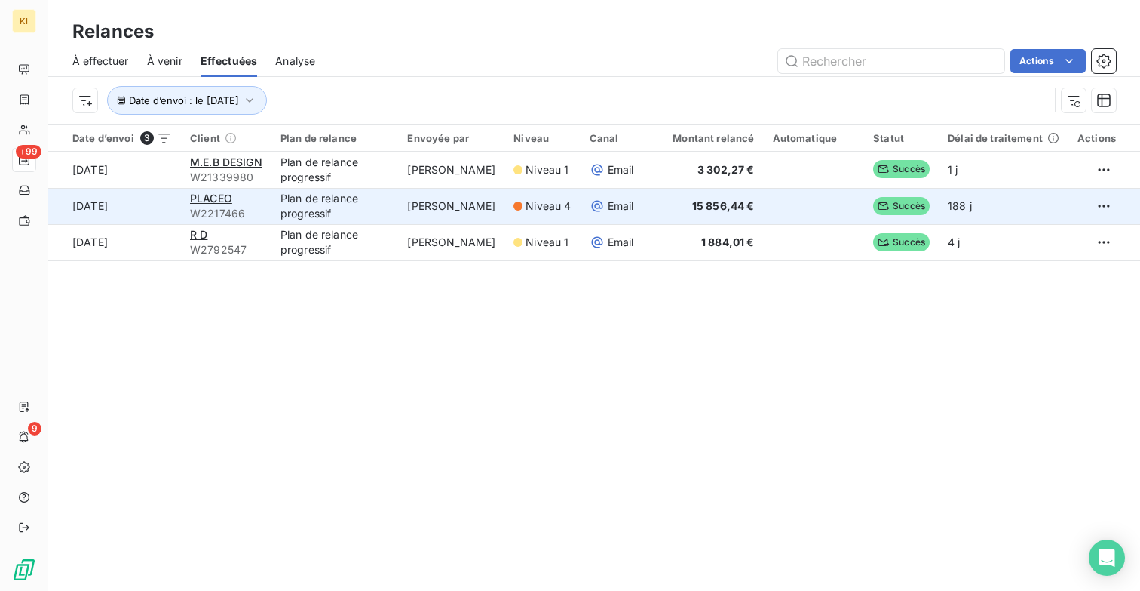
click at [305, 201] on td "Plan de relance progressif" at bounding box center [335, 206] width 127 height 36
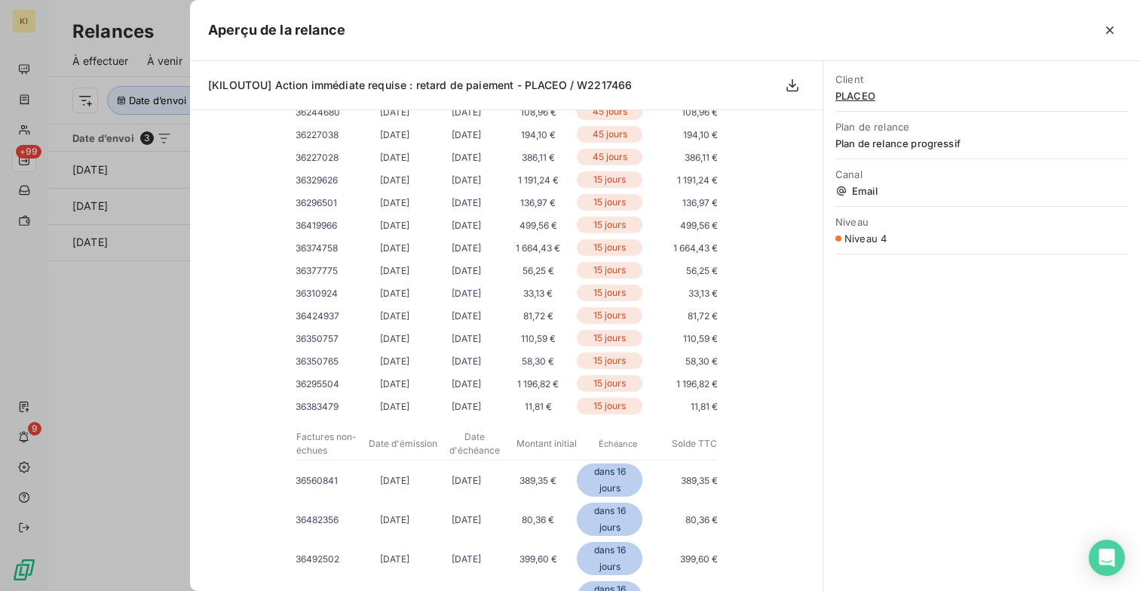
scroll to position [1593, 0]
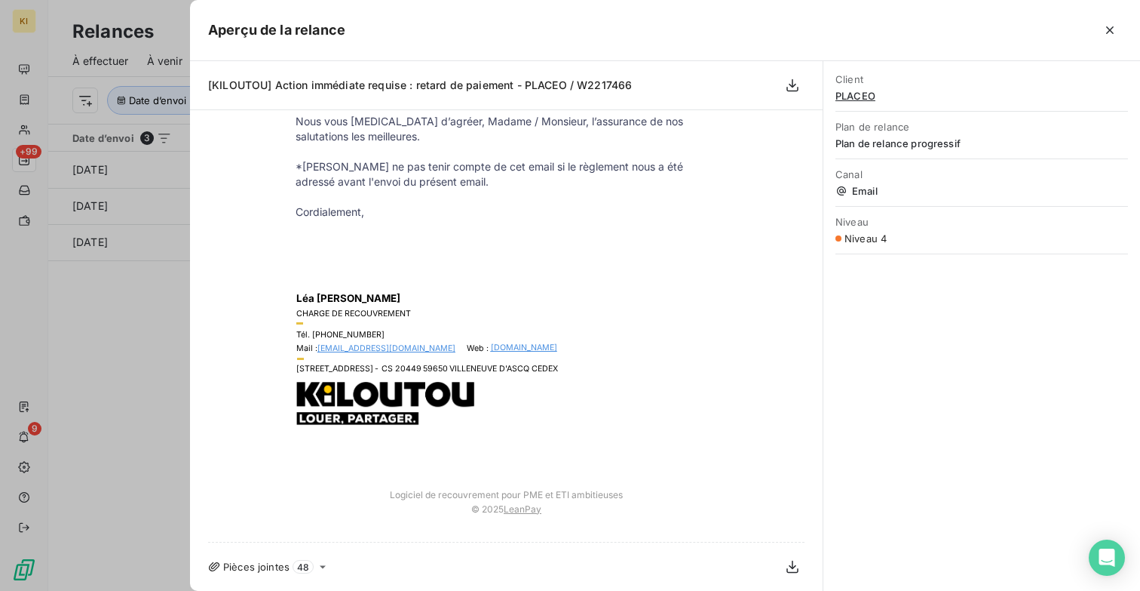
click at [127, 348] on div at bounding box center [570, 295] width 1140 height 591
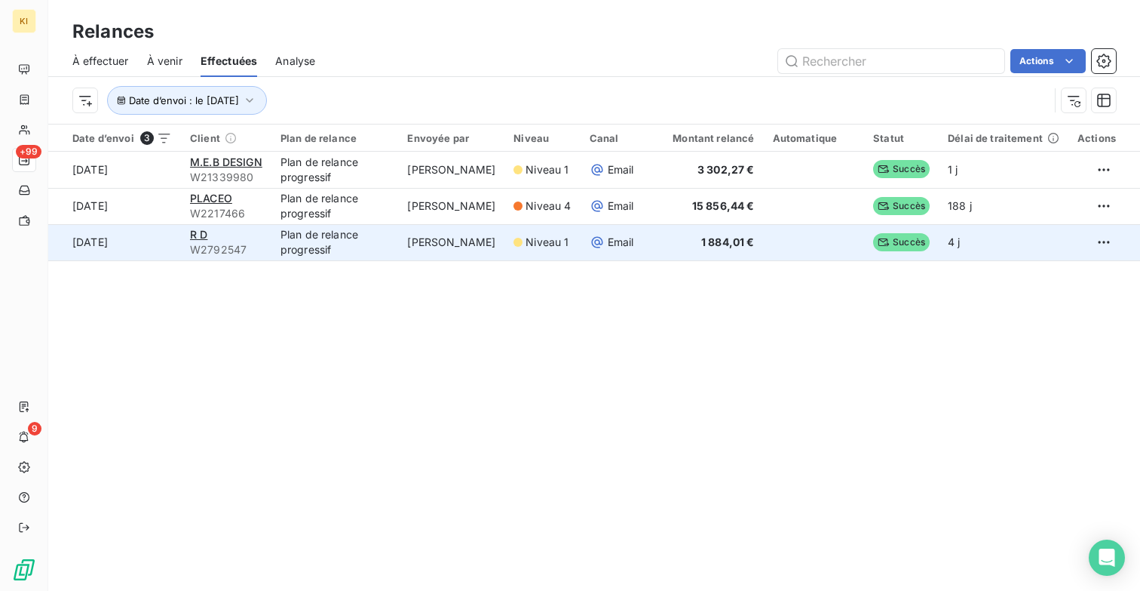
click at [257, 237] on div "R D" at bounding box center [226, 234] width 72 height 15
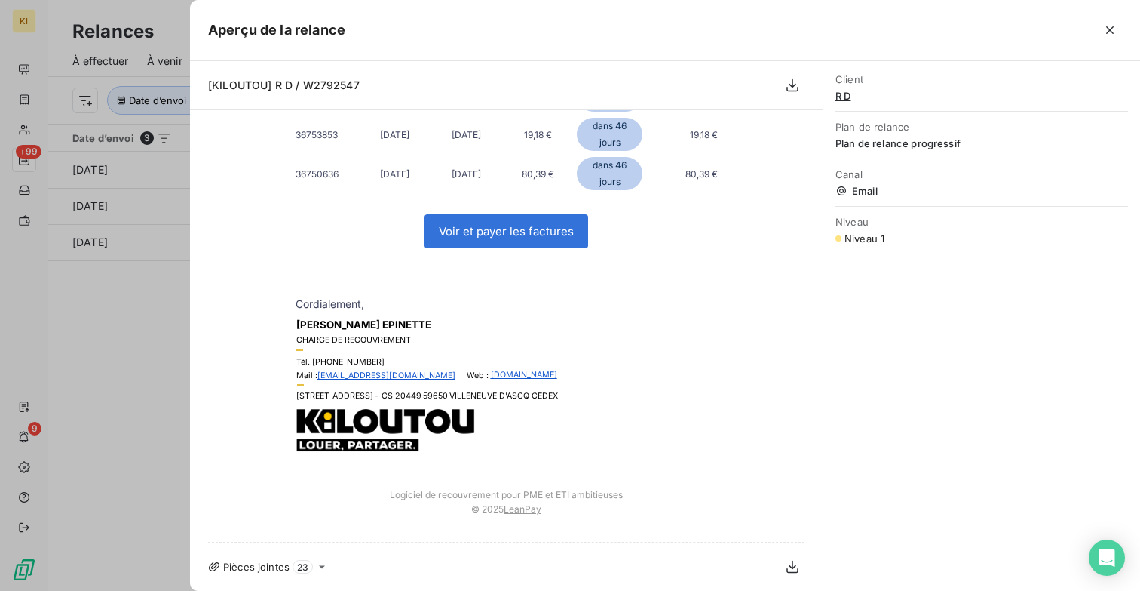
scroll to position [0, 0]
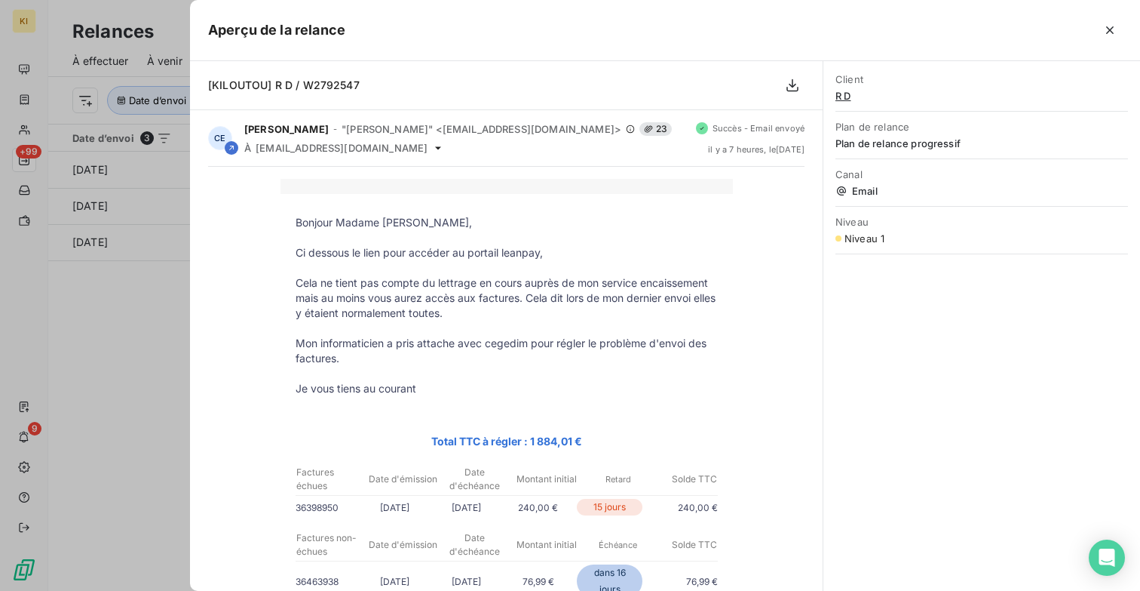
click at [176, 424] on div at bounding box center [570, 295] width 1140 height 591
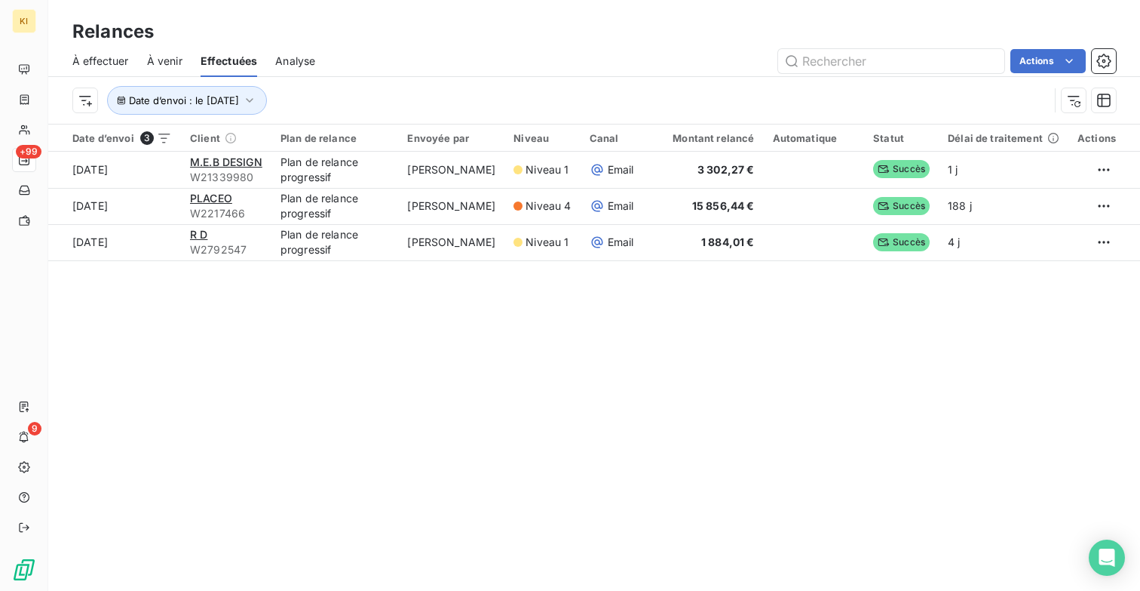
click at [103, 66] on span "À effectuer" at bounding box center [100, 61] width 57 height 15
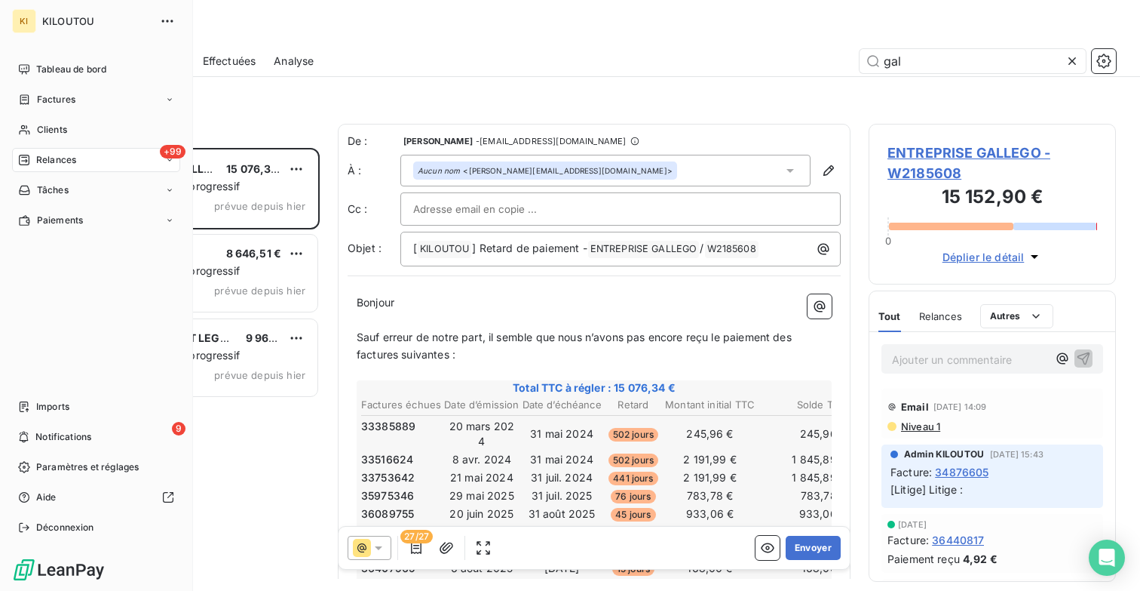
click at [55, 155] on span "Relances" at bounding box center [56, 160] width 40 height 14
click at [69, 186] on span "À effectuer" at bounding box center [60, 190] width 49 height 14
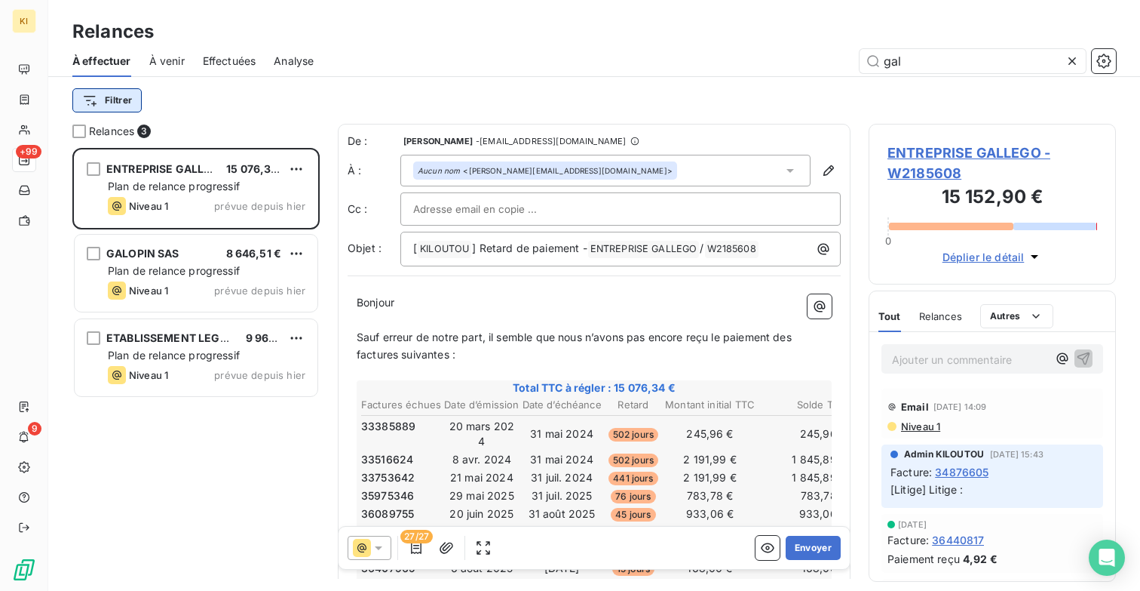
click at [121, 106] on html "KI +99 9 Relances À effectuer À venir Effectuées Analyse gal Filtrer Relances 3…" at bounding box center [570, 295] width 1140 height 591
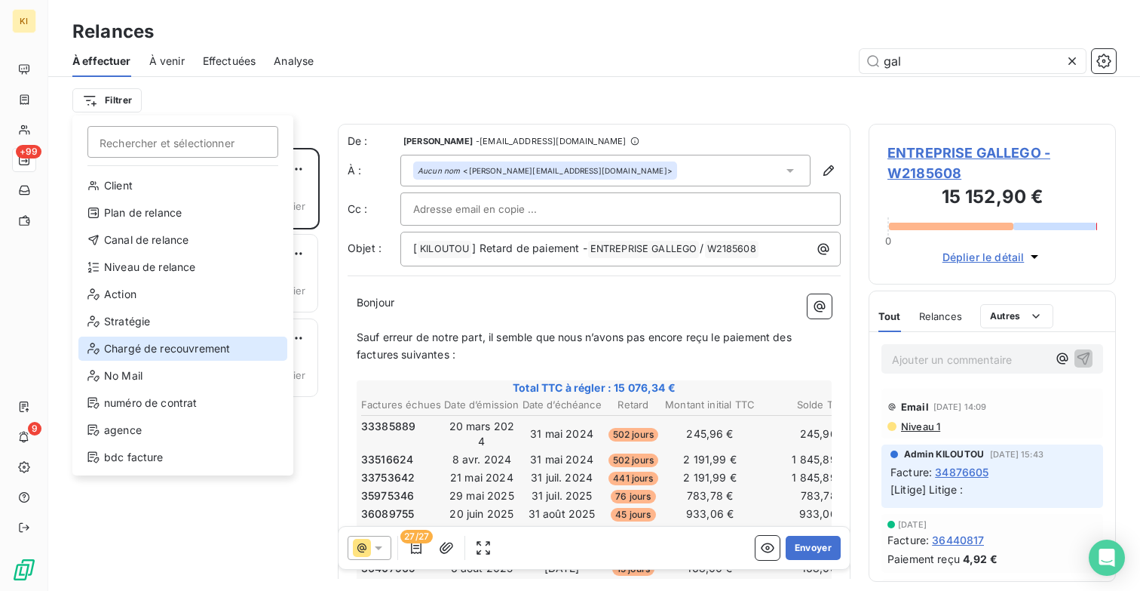
click at [183, 342] on div "Chargé de recouvrement" at bounding box center [182, 348] width 209 height 24
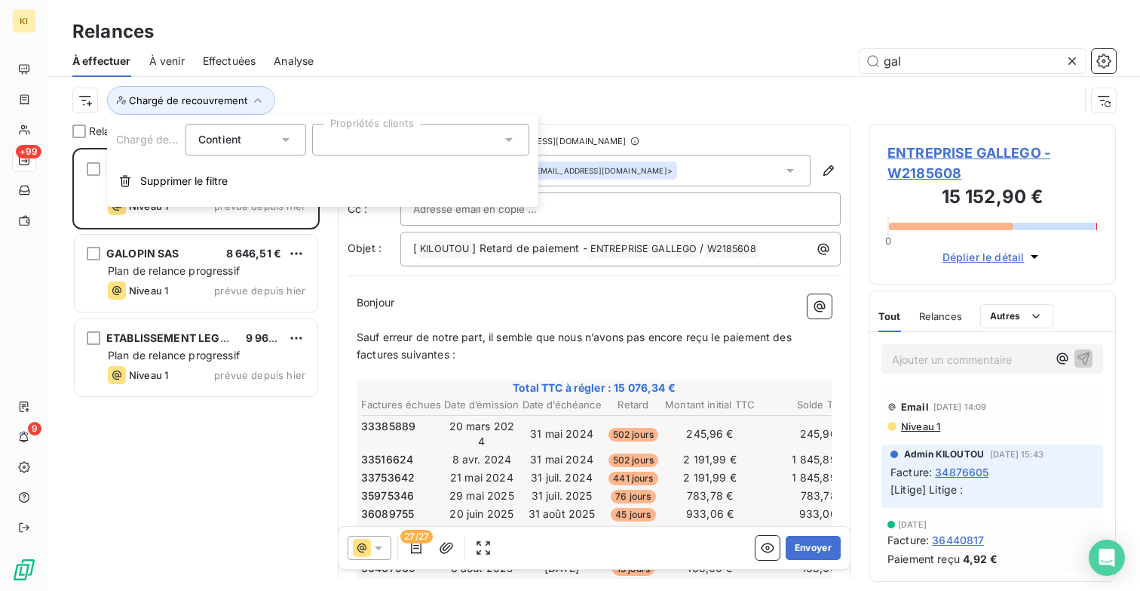
click at [357, 144] on div at bounding box center [420, 140] width 217 height 32
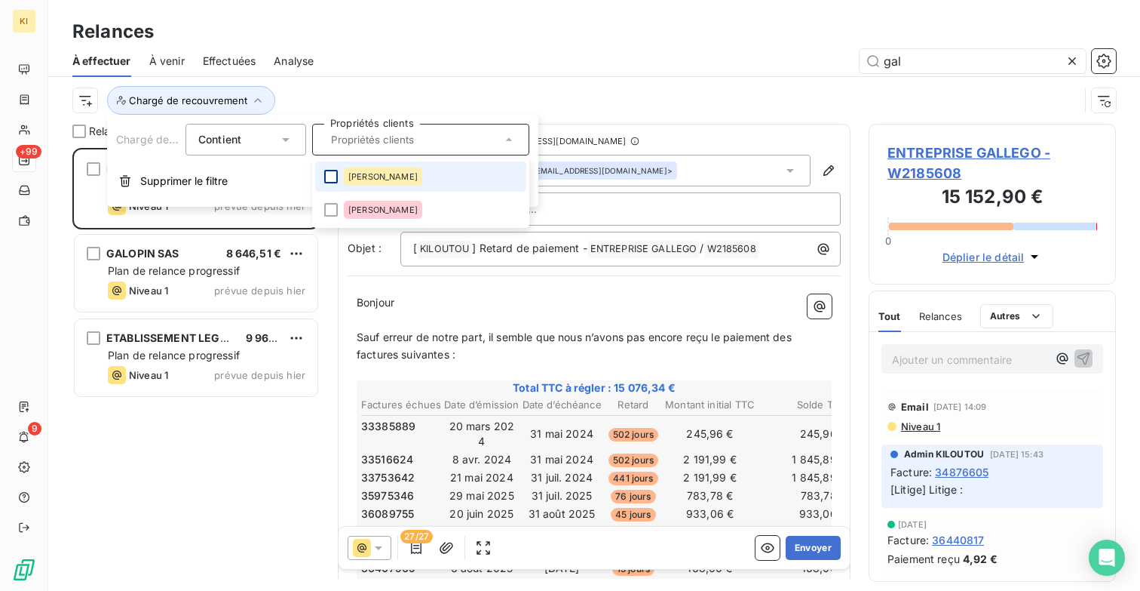
click at [331, 179] on div at bounding box center [331, 177] width 14 height 14
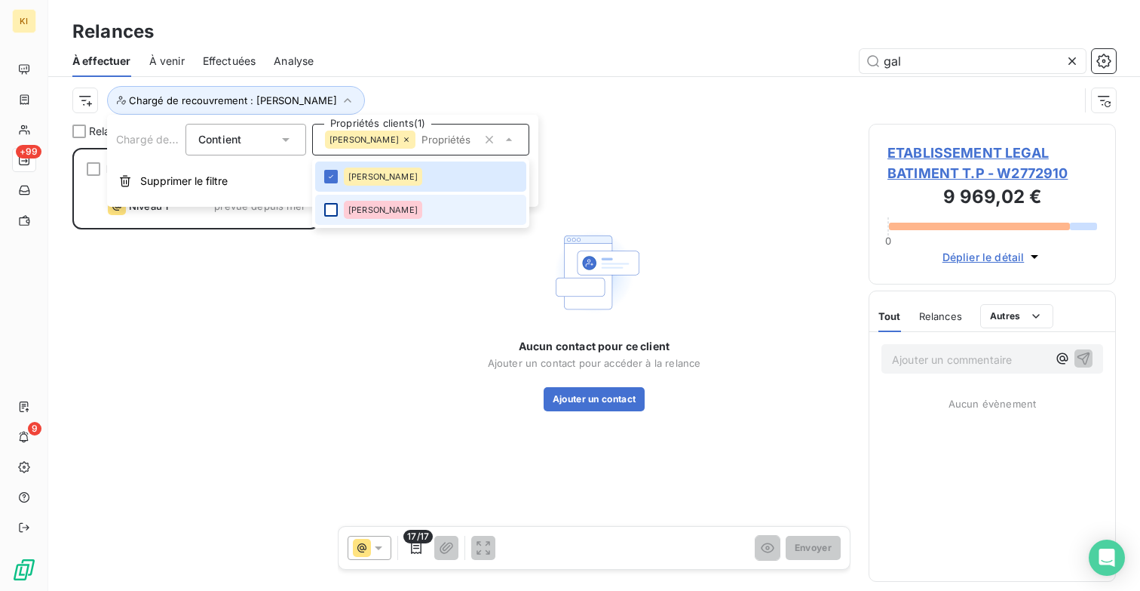
click at [331, 213] on div at bounding box center [331, 210] width 14 height 14
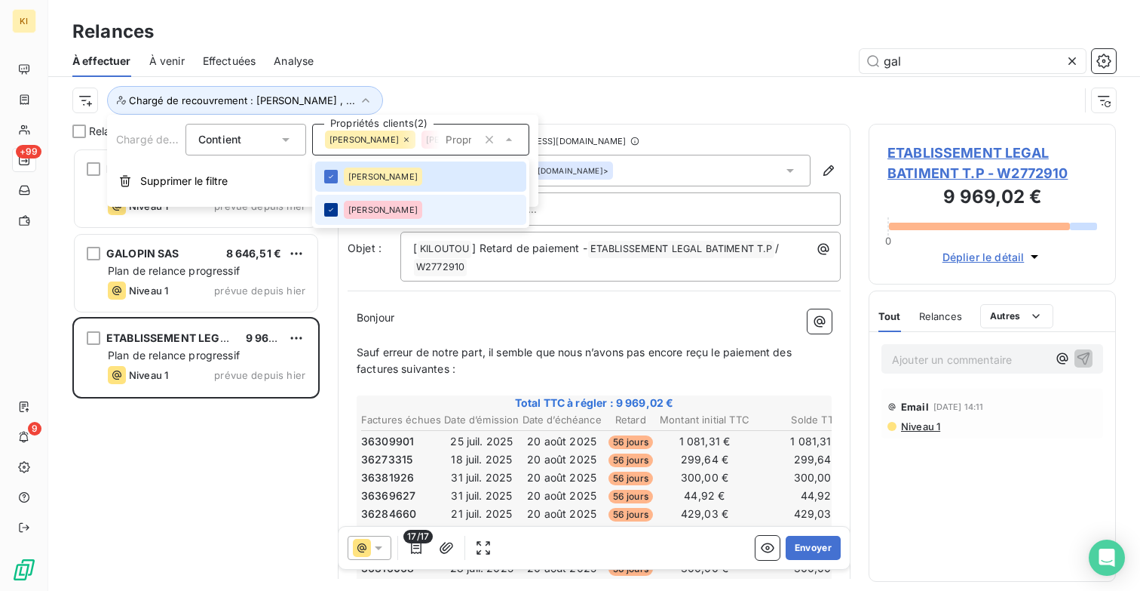
scroll to position [443, 247]
click at [479, 73] on div "À effectuer À venir Effectuées Analyse gal" at bounding box center [594, 61] width 1092 height 32
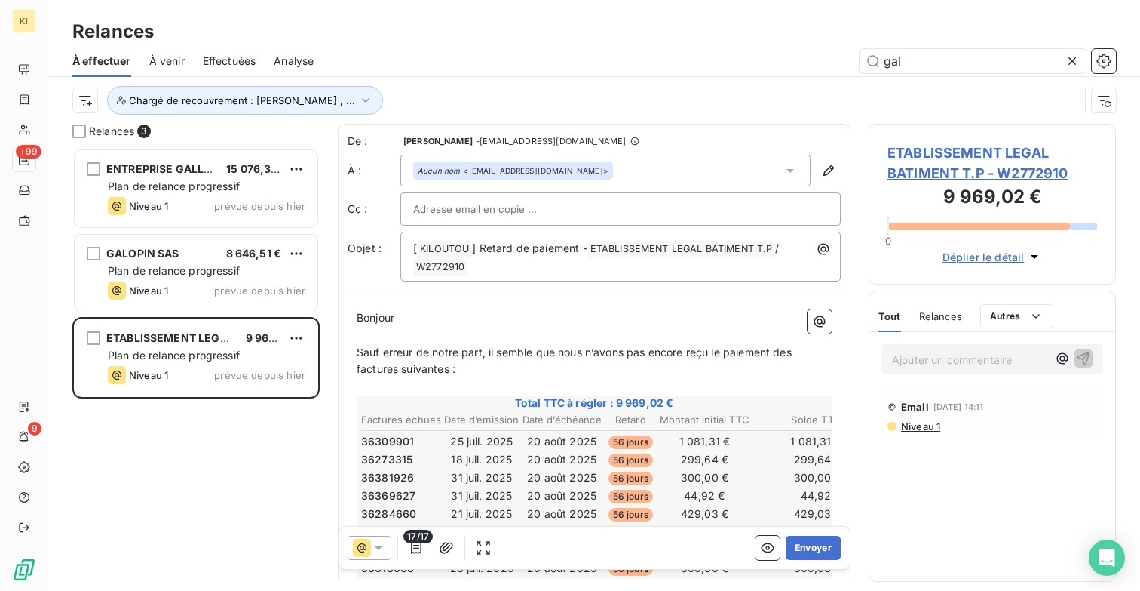
click at [295, 57] on span "Analyse" at bounding box center [294, 61] width 40 height 15
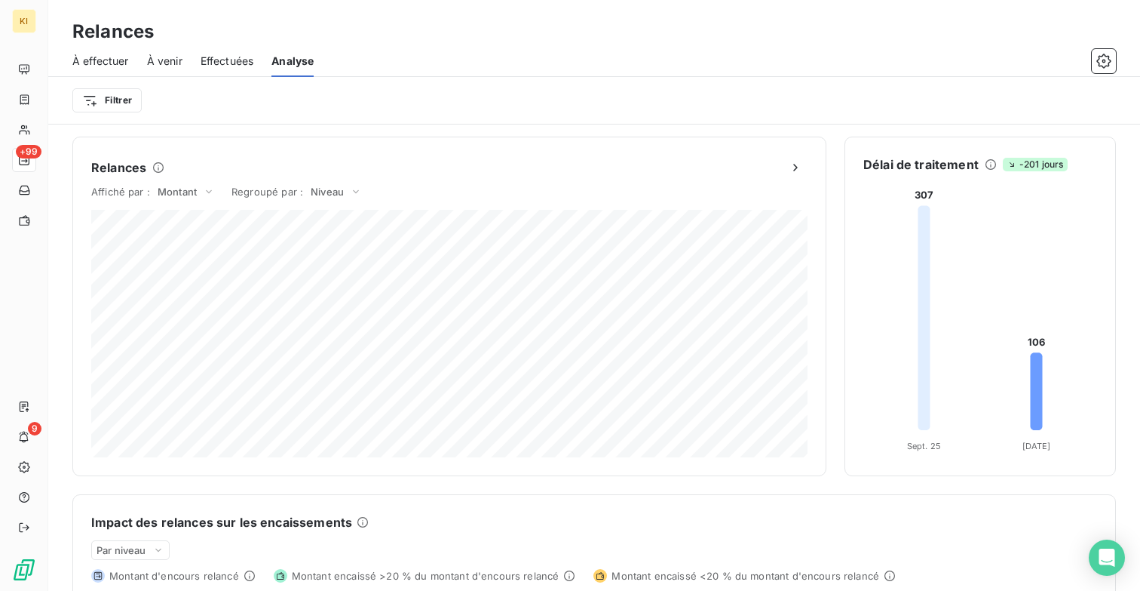
click at [101, 58] on span "À effectuer" at bounding box center [100, 61] width 57 height 15
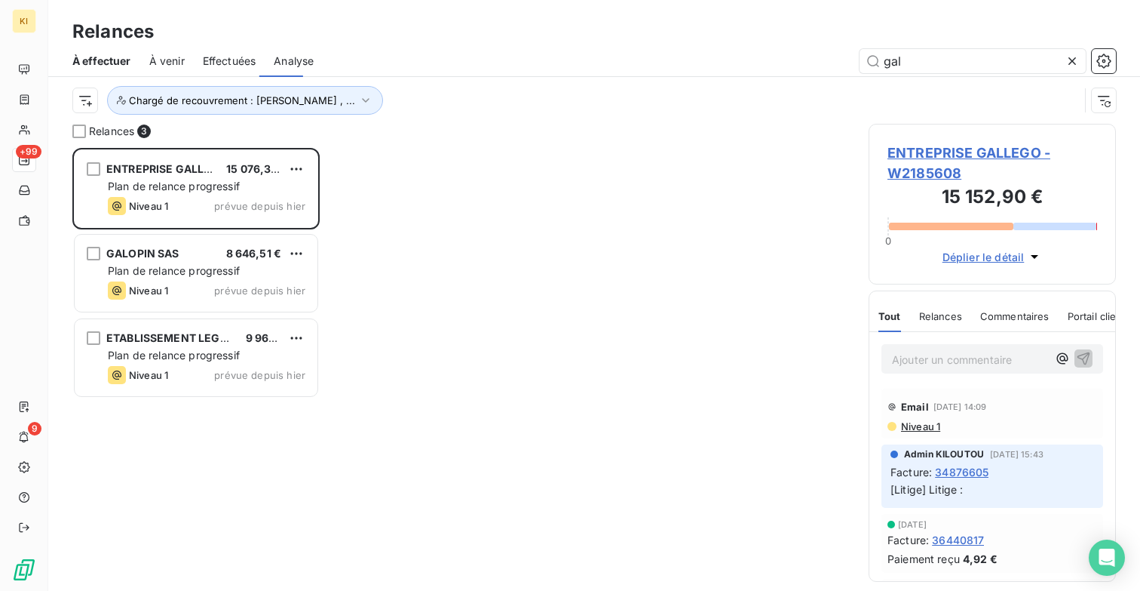
scroll to position [443, 247]
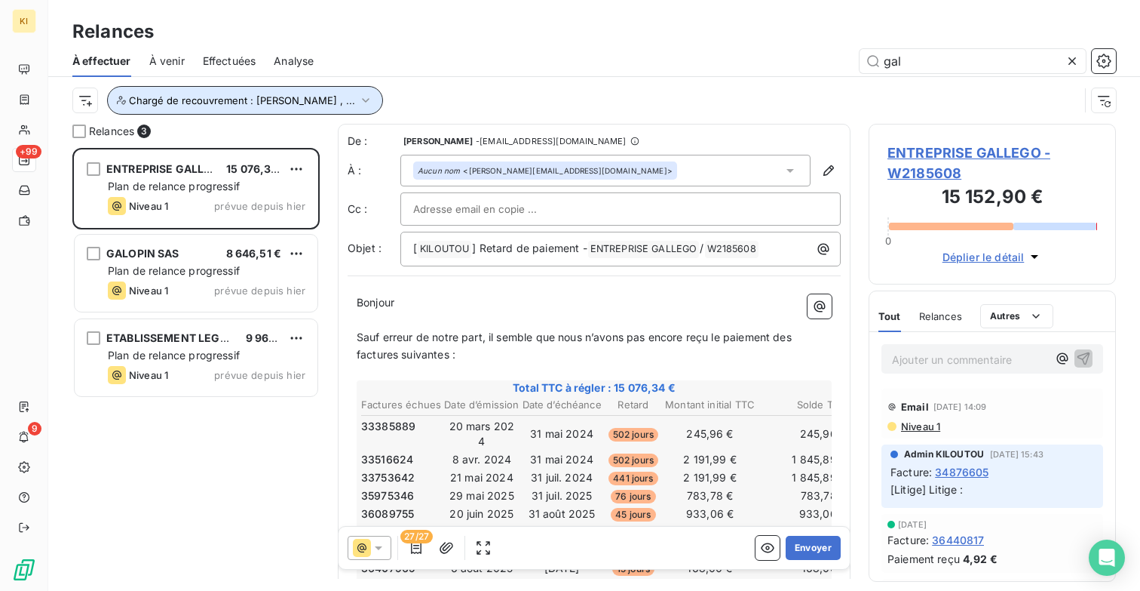
click at [262, 100] on span "Chargé de recouvrement : [PERSON_NAME] , ..." at bounding box center [242, 100] width 226 height 12
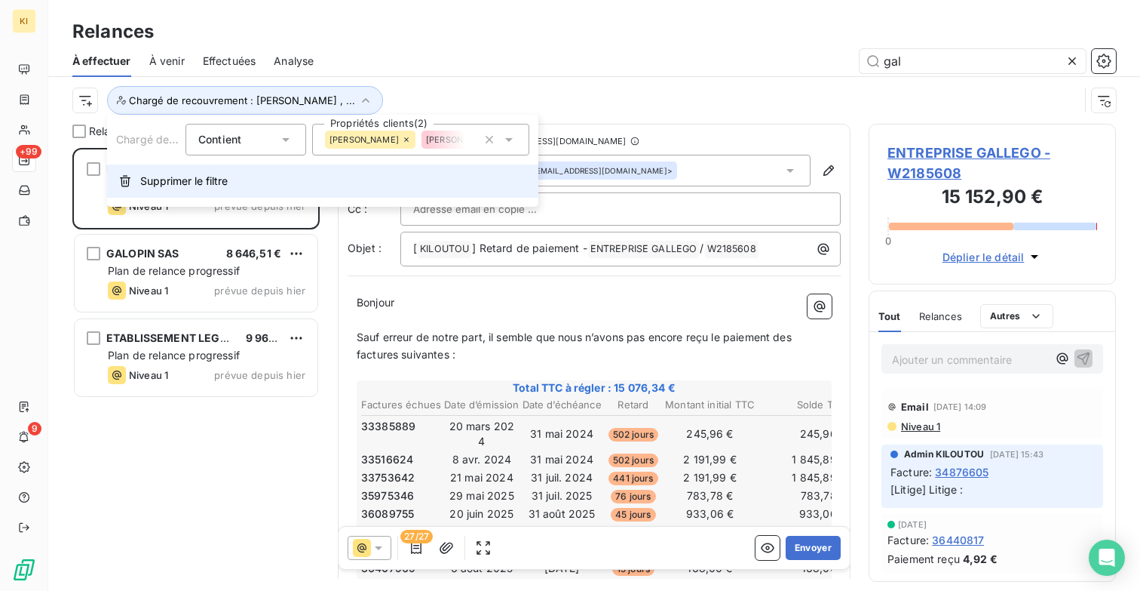
click at [213, 166] on button "Supprimer le filtre" at bounding box center [322, 180] width 431 height 33
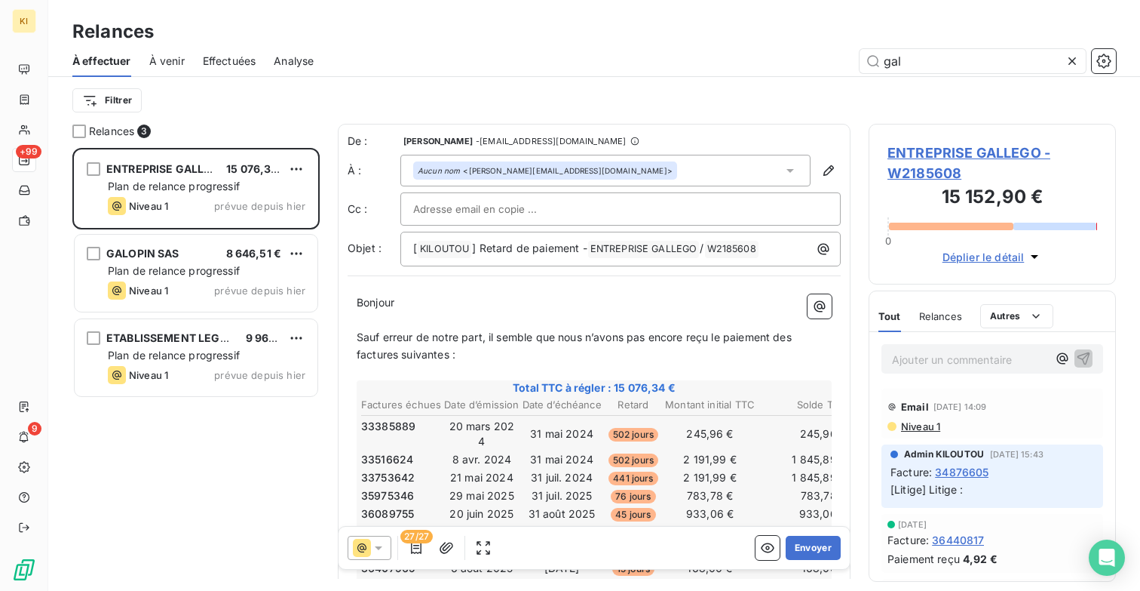
click at [454, 45] on div "À effectuer À venir Effectuées Analyse gal" at bounding box center [594, 61] width 1092 height 32
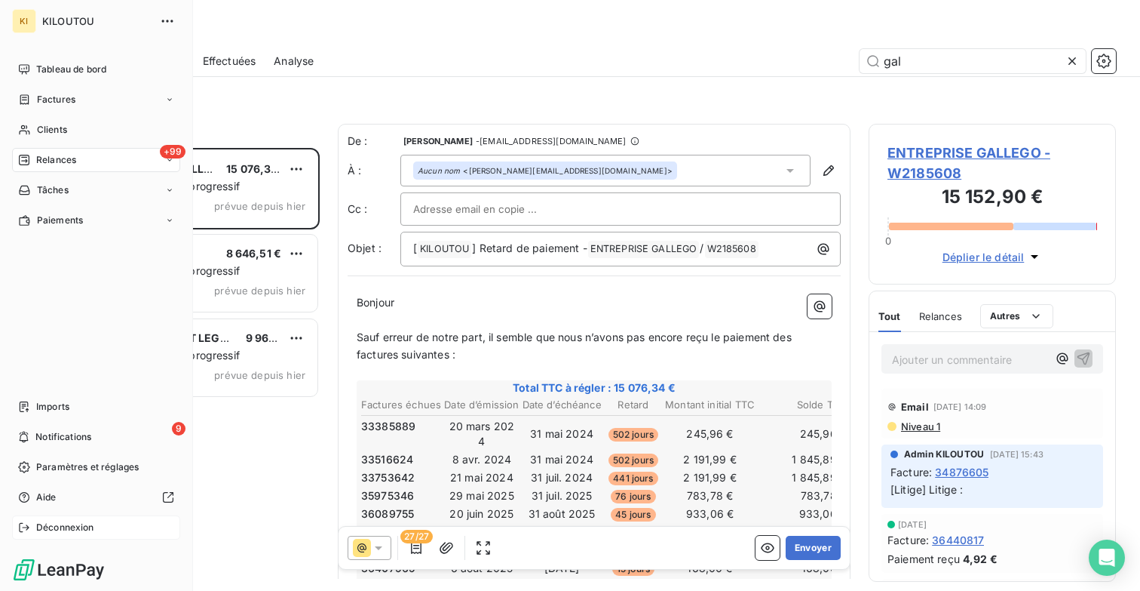
click at [75, 532] on span "Déconnexion" at bounding box center [65, 527] width 58 height 14
